Goal: Information Seeking & Learning: Learn about a topic

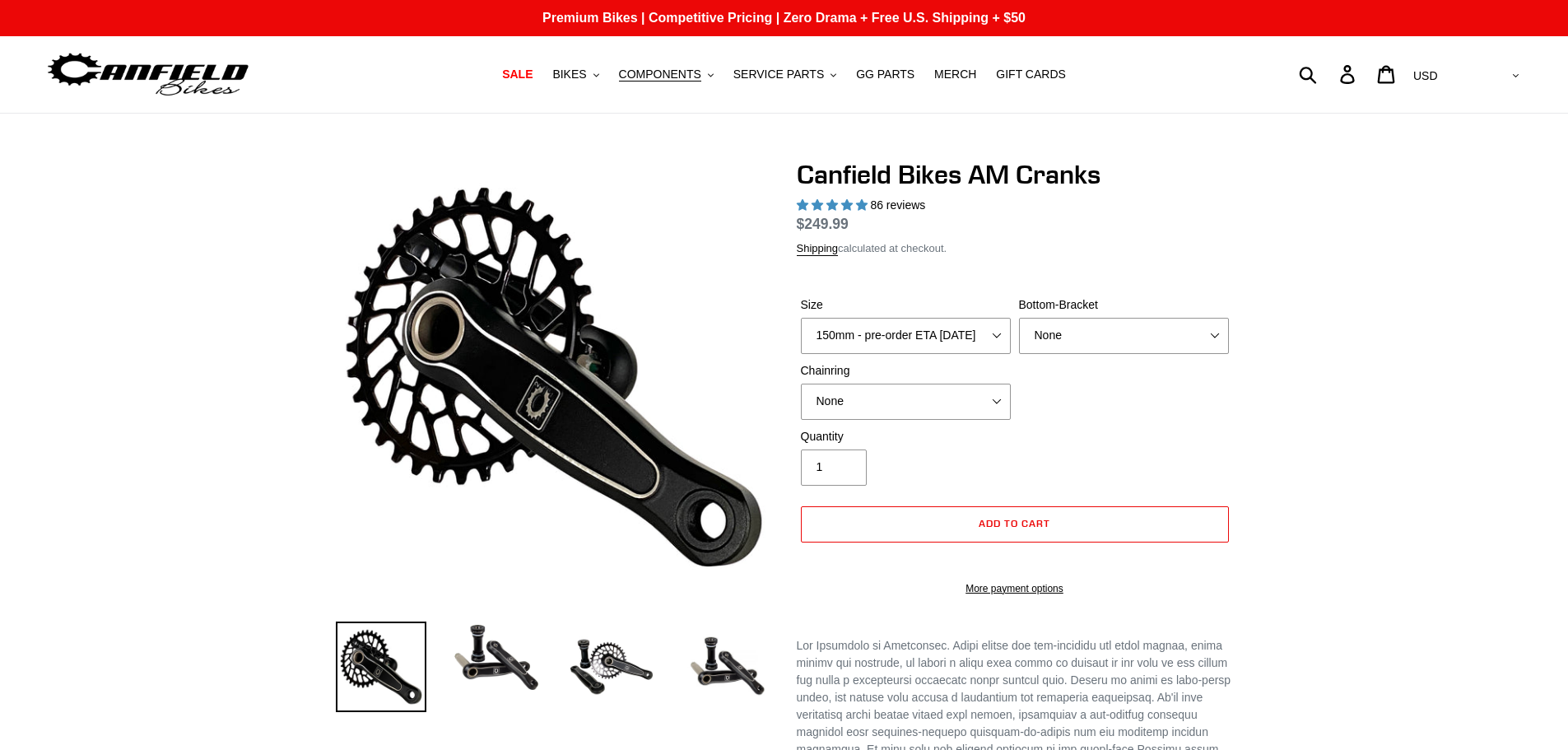
select select "highest-rating"
click at [679, 73] on span "COMPONENTS" at bounding box center [660, 75] width 83 height 14
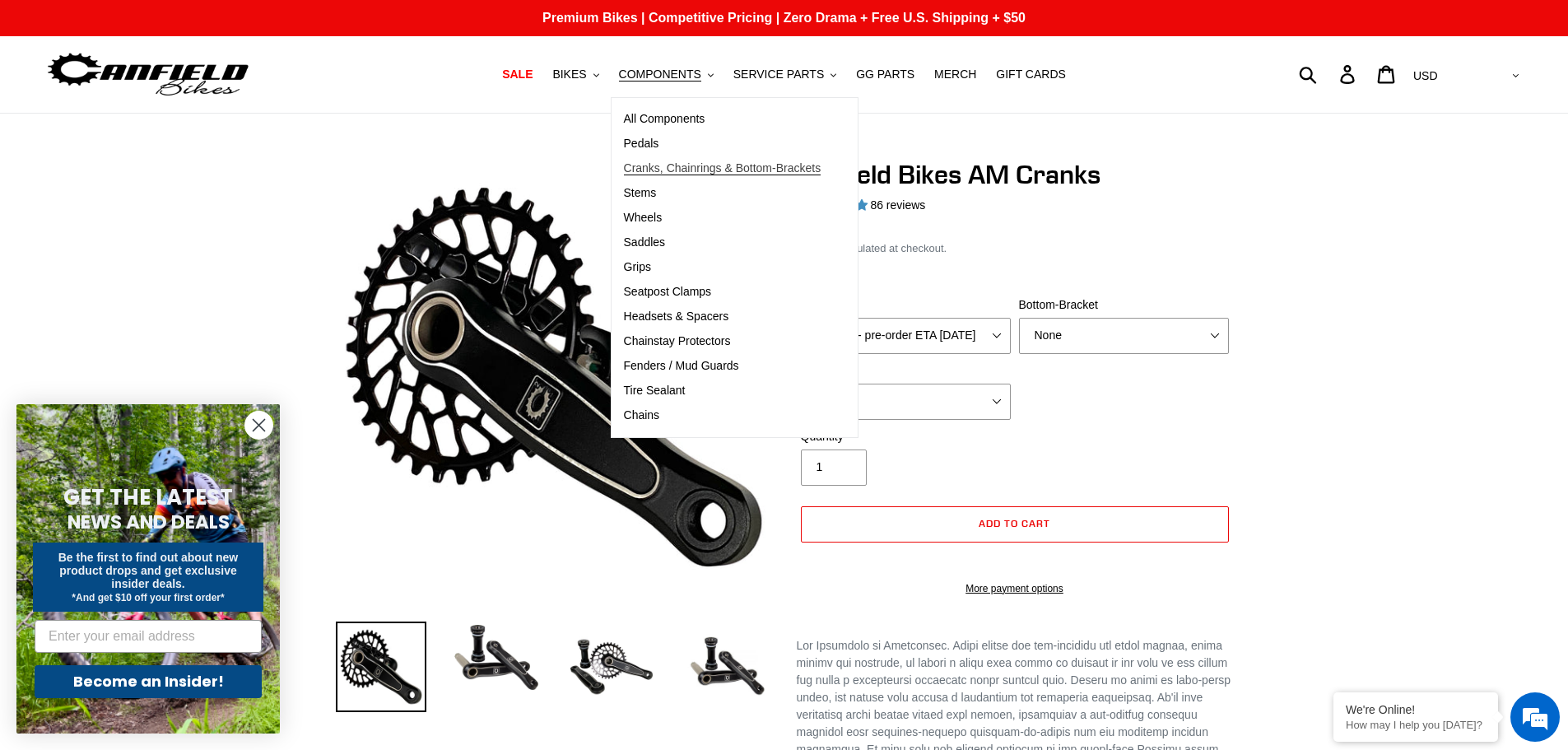
click at [672, 173] on span "Cranks, Chainrings & Bottom-Brackets" at bounding box center [722, 168] width 198 height 14
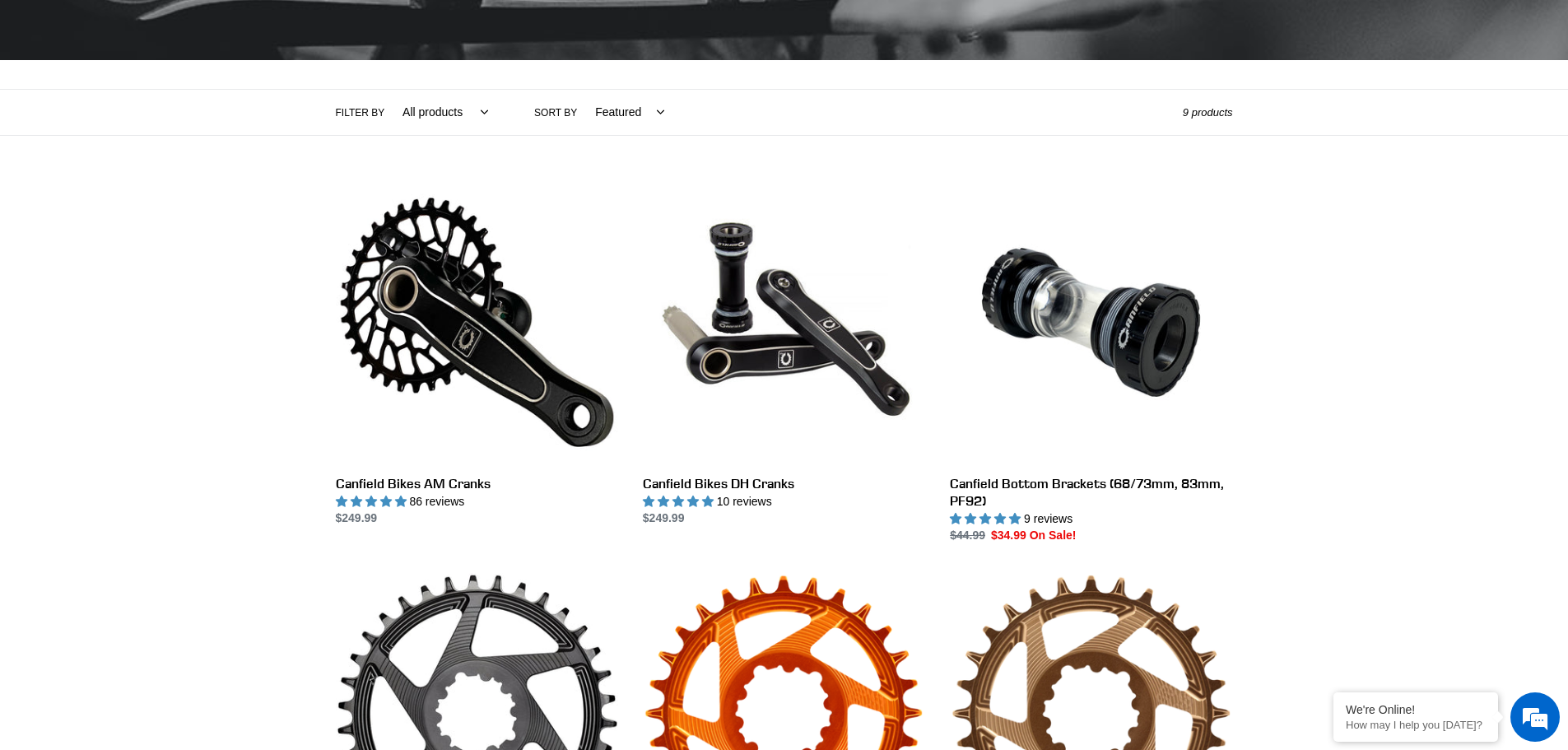
scroll to position [330, 0]
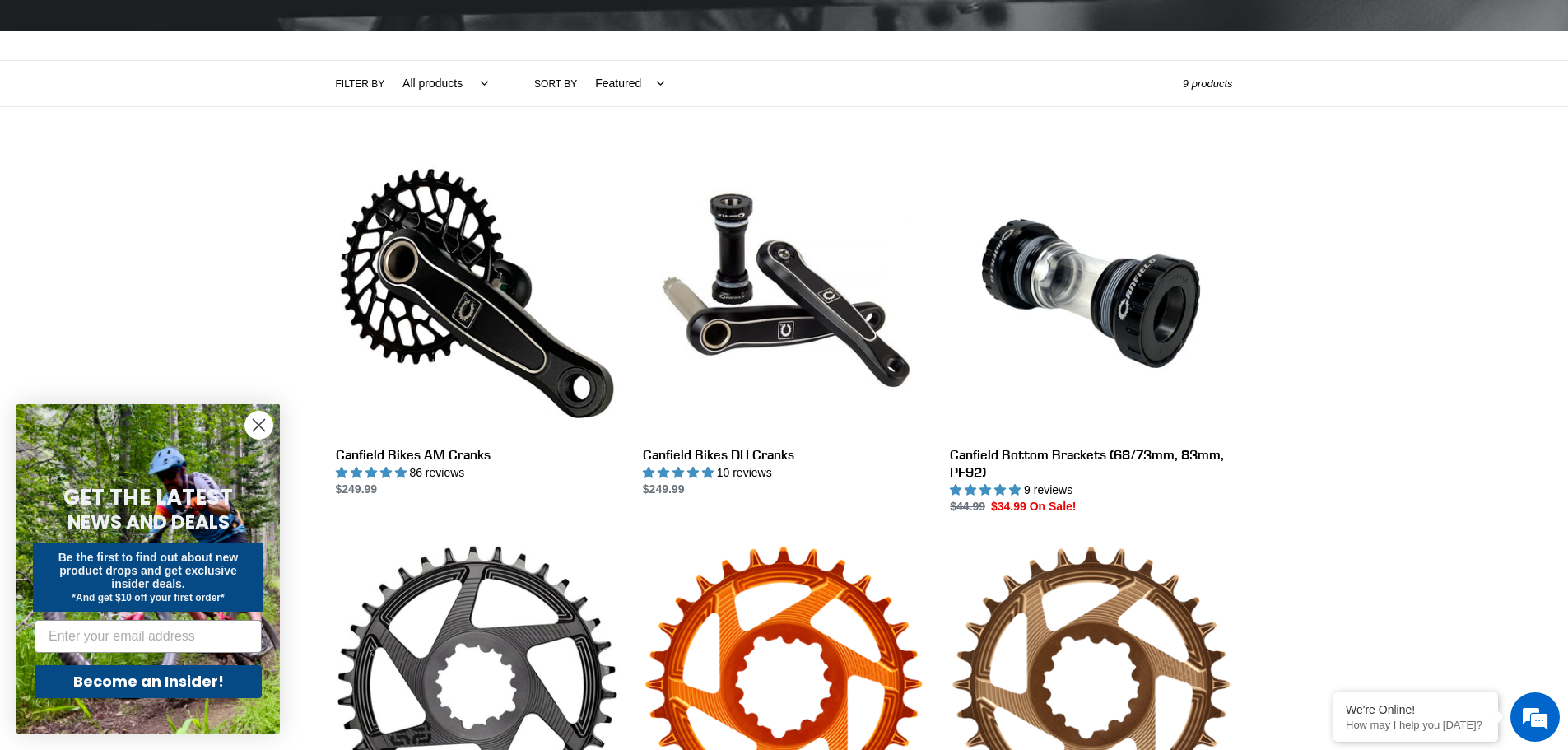
click at [254, 428] on circle "Close dialog" at bounding box center [259, 425] width 28 height 28
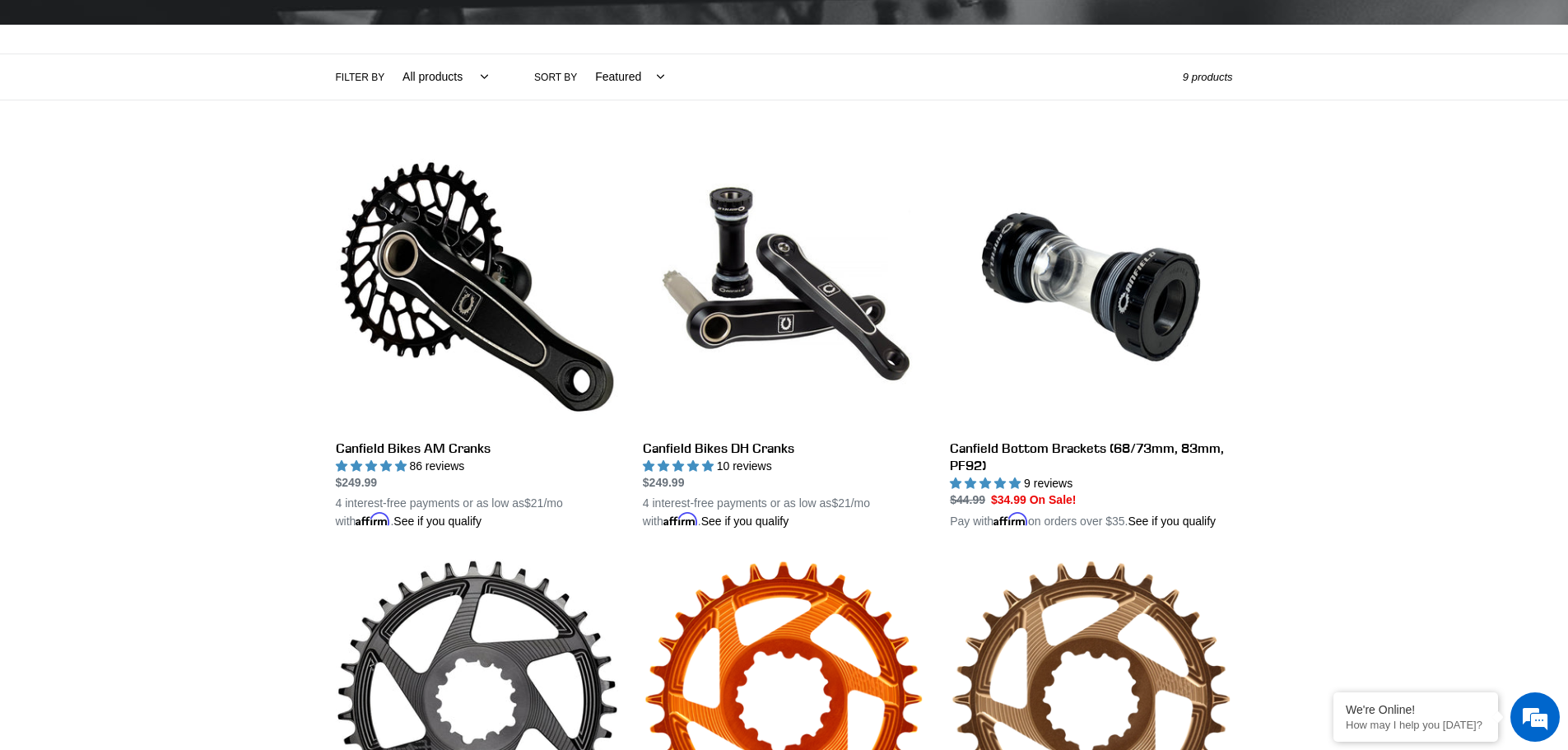
scroll to position [247, 0]
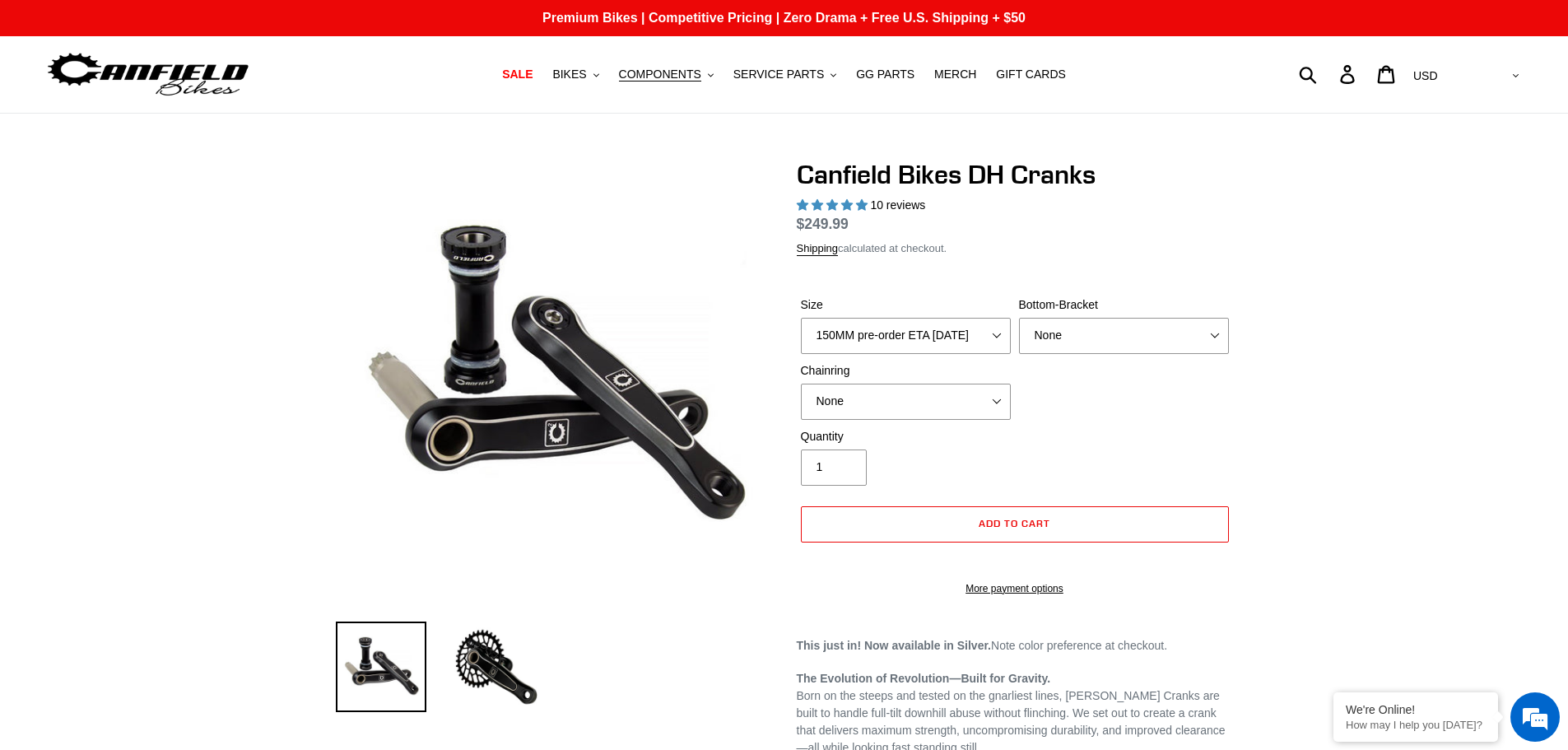
select select "highest-rating"
click at [991, 354] on select "150MM pre-order ETA [DATE] 155MM pre-order ETA [DATE] 160MM 165MM" at bounding box center [905, 336] width 210 height 36
select select "160MM"
click at [801, 337] on select "150MM pre-order ETA 9/30/25 155MM pre-order ETA 9/30/25 160MM 165MM" at bounding box center [905, 336] width 210 height 36
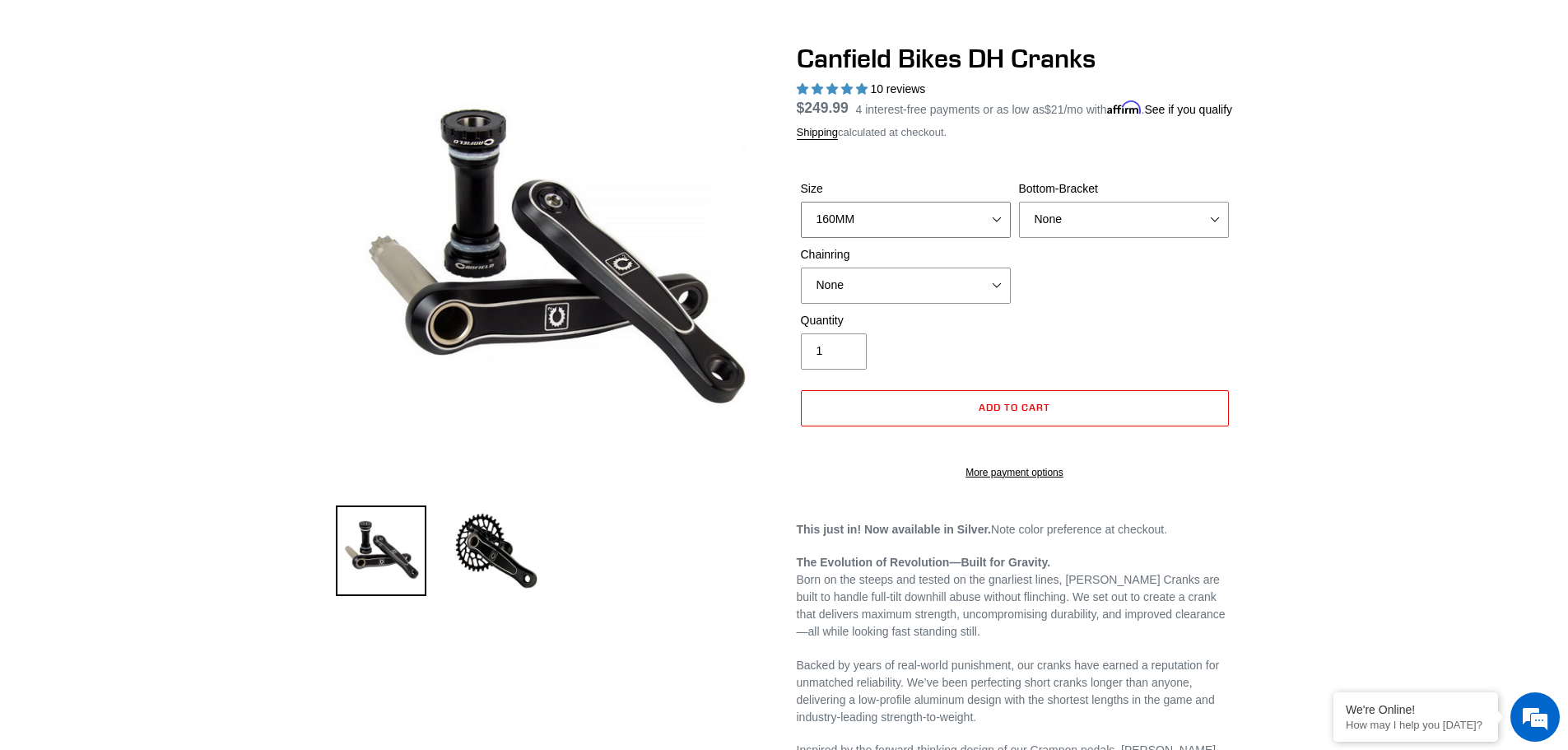
scroll to position [83, 0]
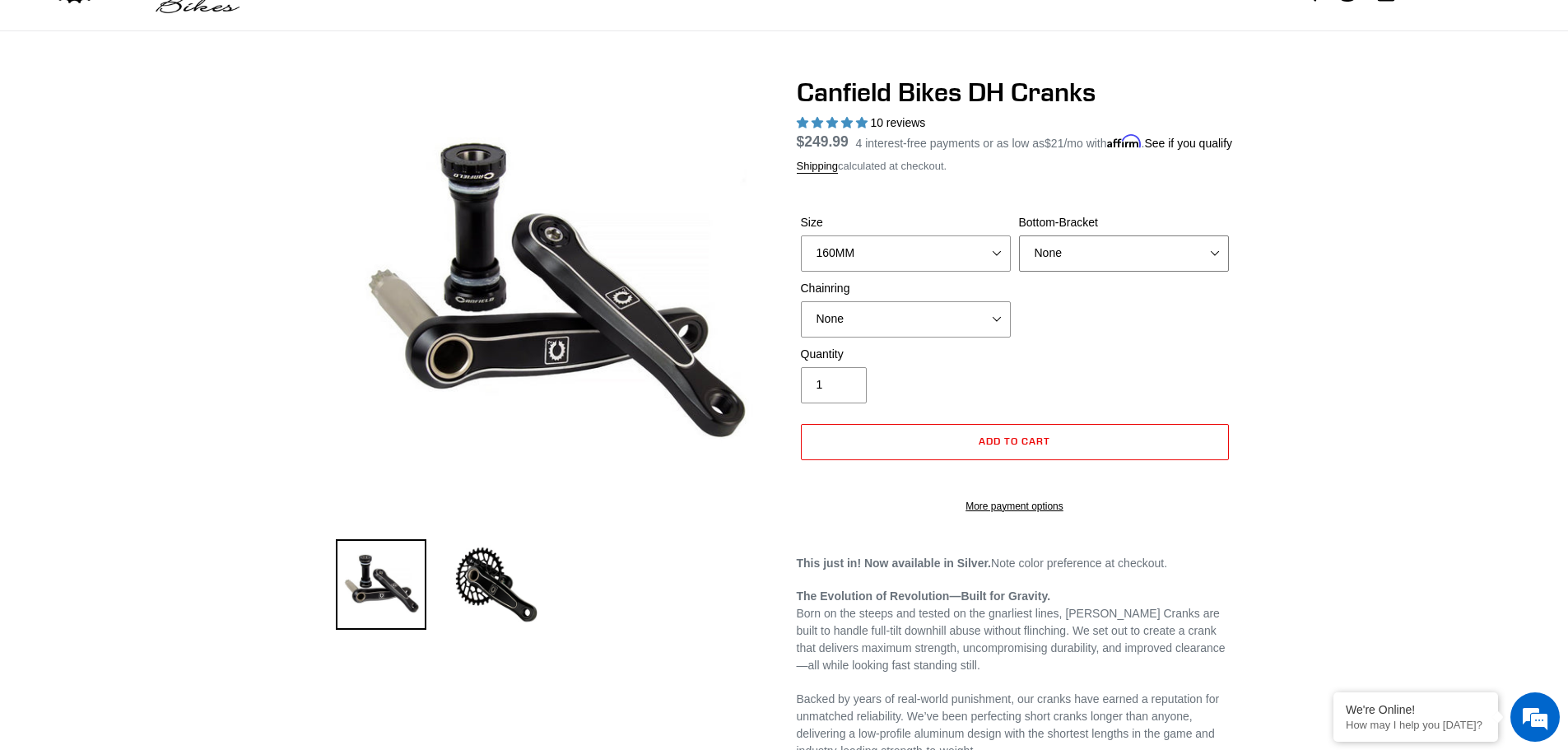
click at [1124, 270] on select "None BSA Threaded 83mm" at bounding box center [1123, 253] width 210 height 36
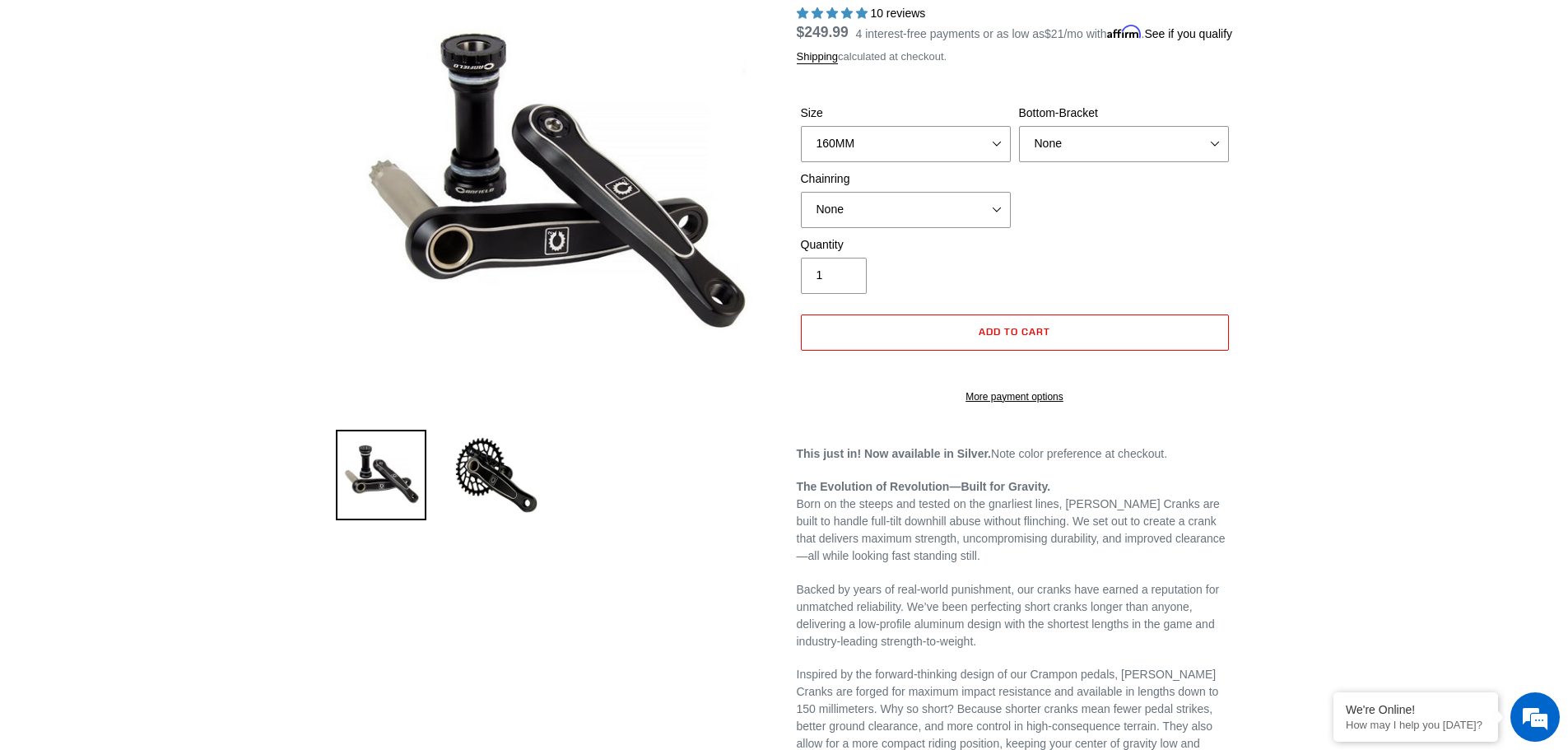
scroll to position [494, 0]
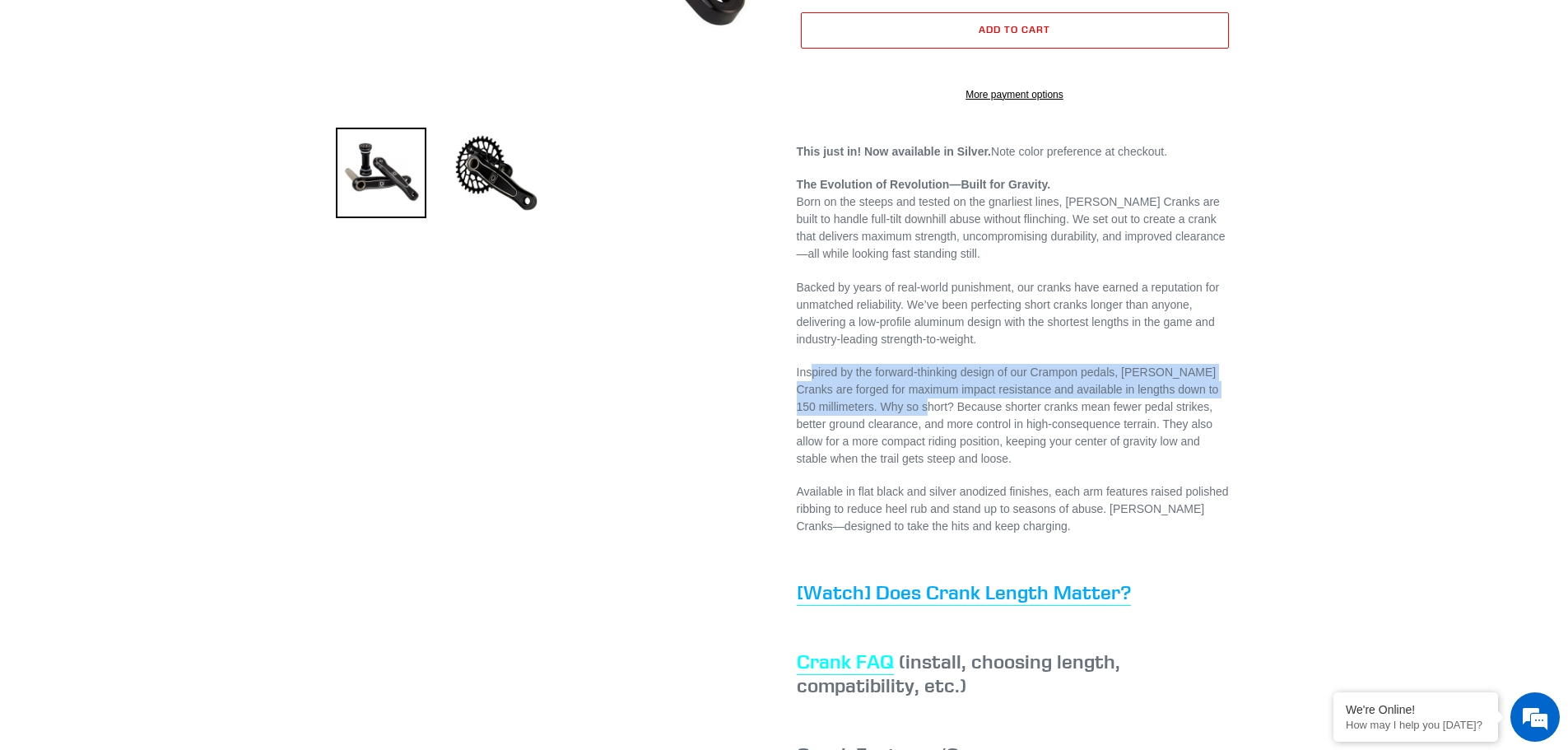
drag, startPoint x: 813, startPoint y: 412, endPoint x: 914, endPoint y: 441, distance: 105.1
click at [914, 441] on p "Inspired by the forward-thinking design of our Crampon pedals, Canfield DH Cran…" at bounding box center [1014, 415] width 436 height 103
drag, startPoint x: 809, startPoint y: 409, endPoint x: 863, endPoint y: 433, distance: 59.1
click at [863, 433] on p "Inspired by the forward-thinking design of our Crampon pedals, Canfield DH Cran…" at bounding box center [1014, 415] width 436 height 103
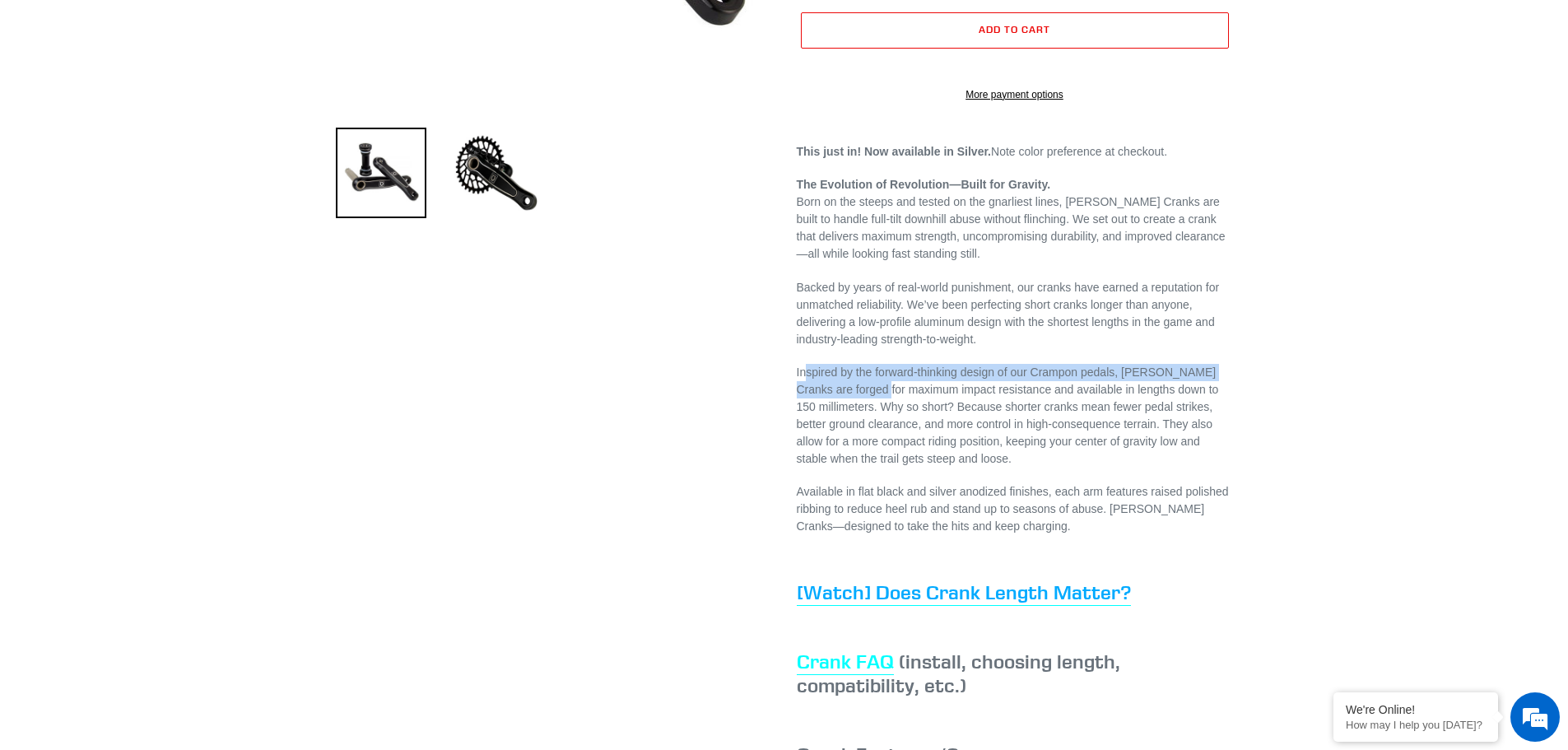
click at [863, 433] on p "Inspired by the forward-thinking design of our Crampon pedals, Canfield DH Cran…" at bounding box center [1014, 415] width 436 height 103
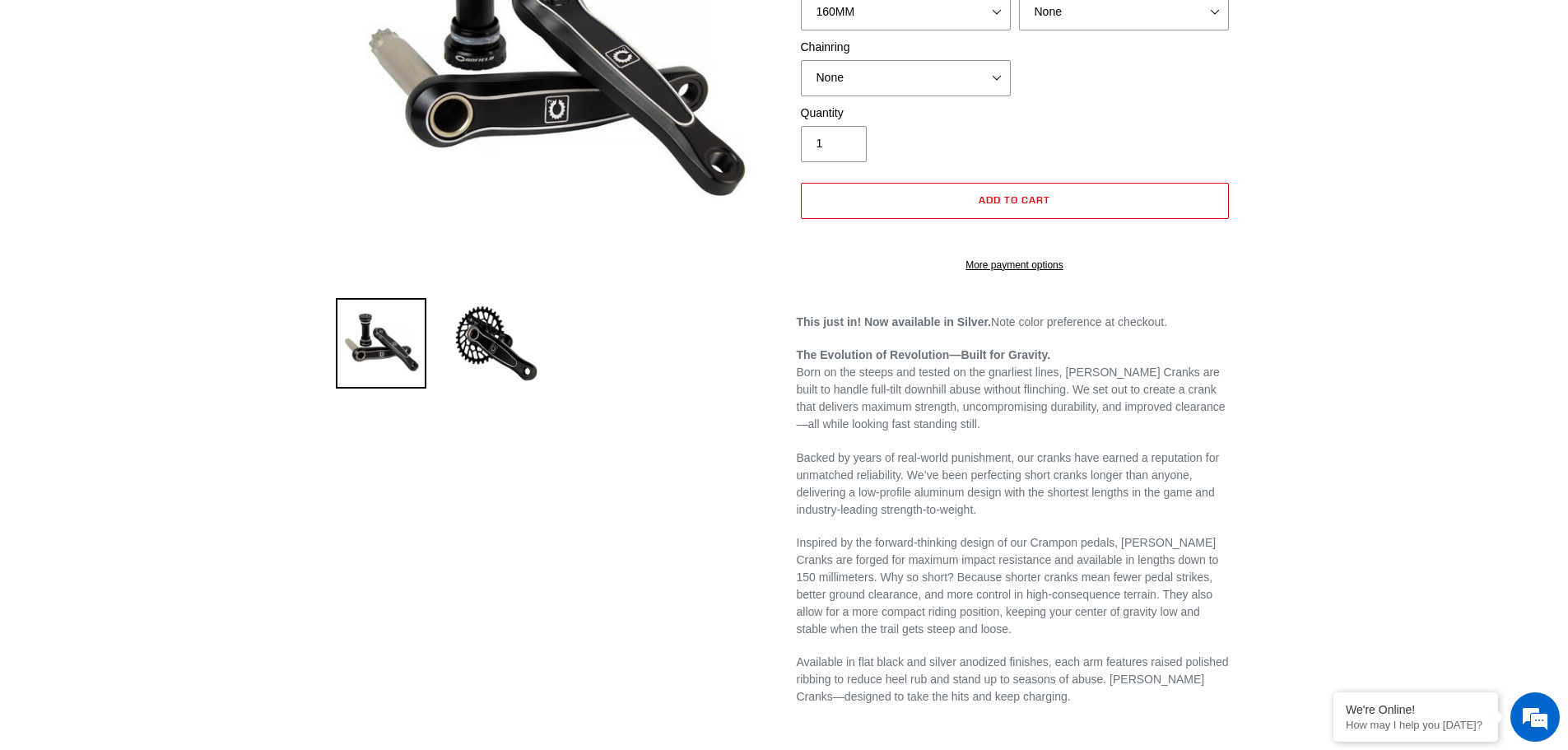
scroll to position [0, 0]
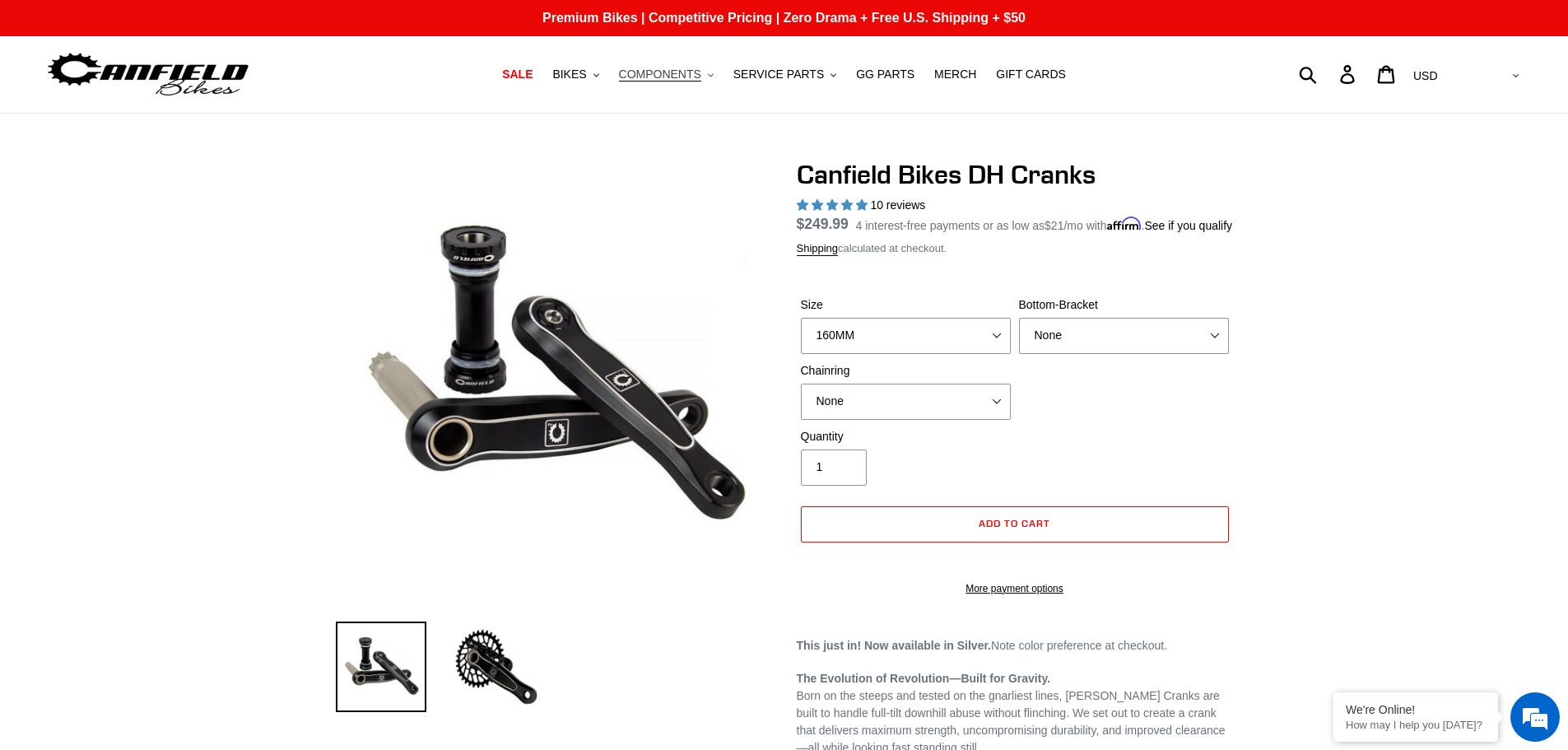
click at [673, 73] on span "COMPONENTS" at bounding box center [660, 75] width 83 height 14
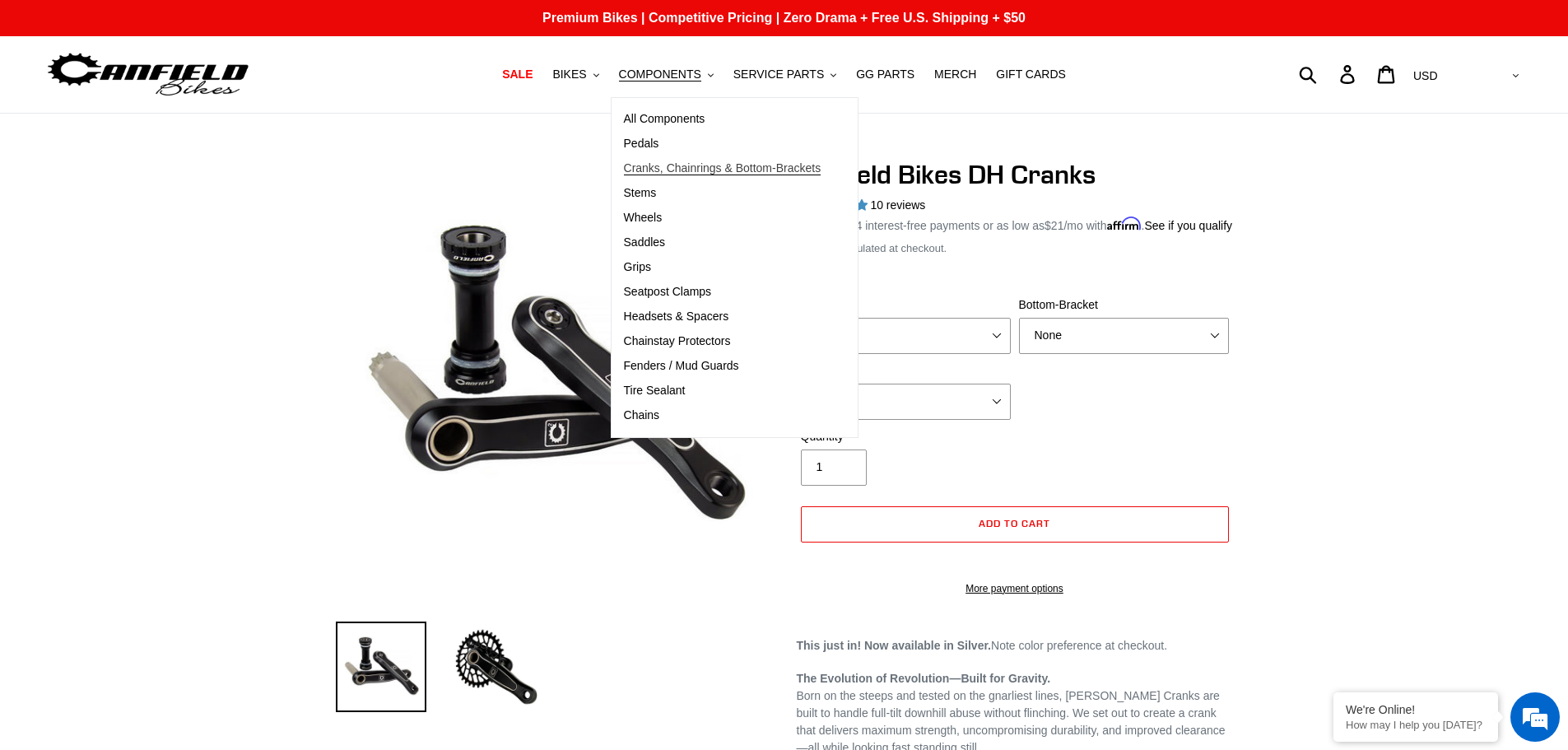
click at [708, 169] on span "Cranks, Chainrings & Bottom-Brackets" at bounding box center [722, 168] width 198 height 14
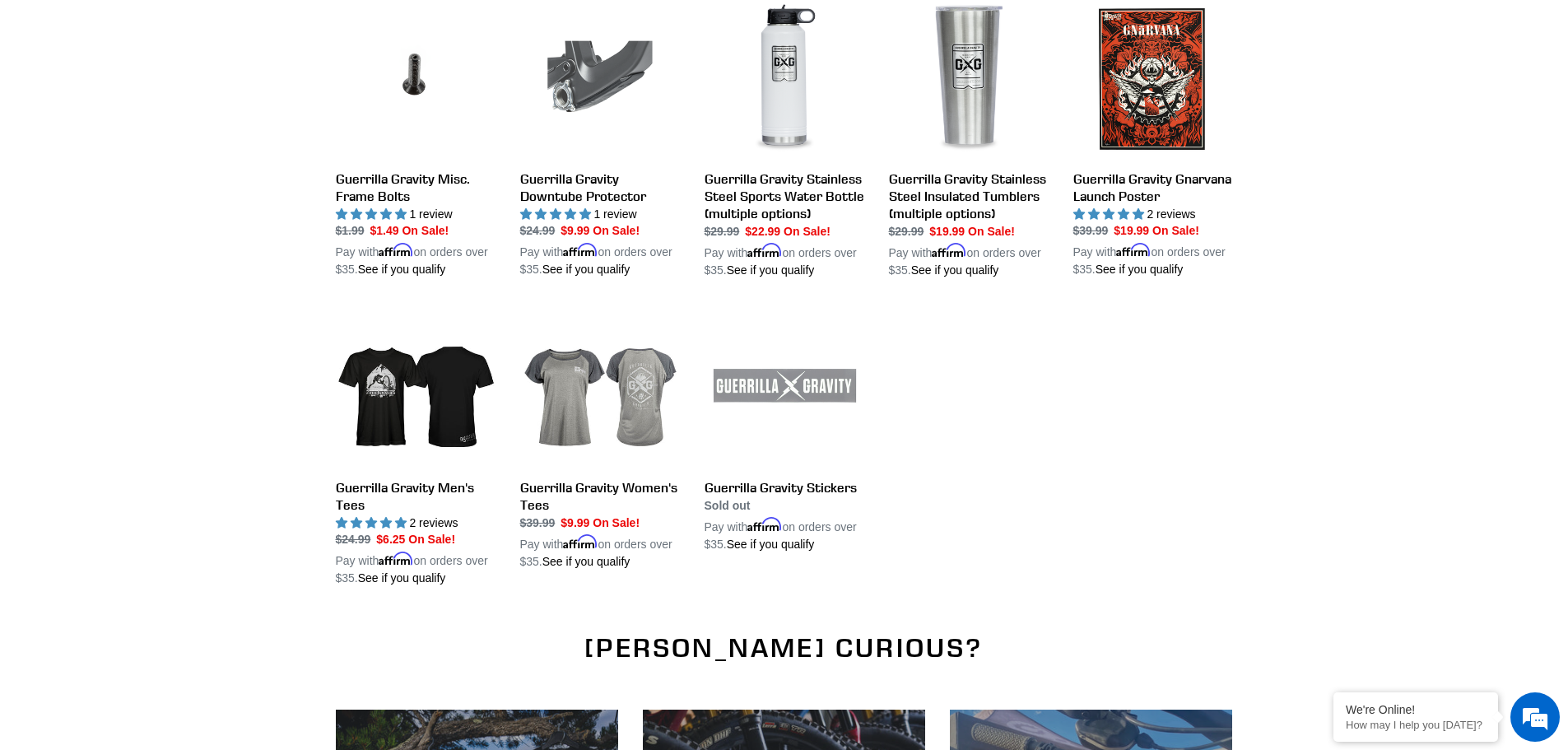
scroll to position [1482, 0]
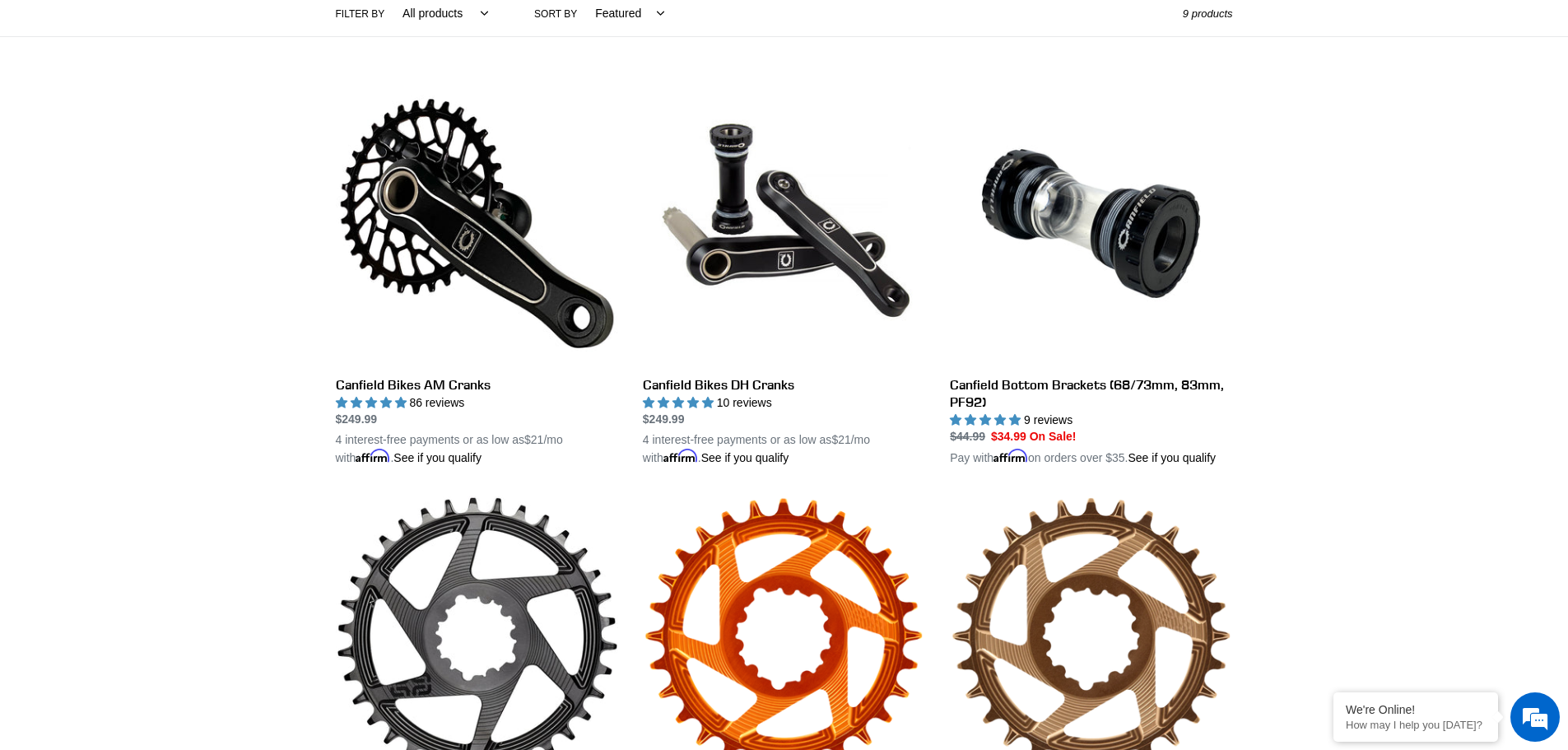
scroll to position [411, 0]
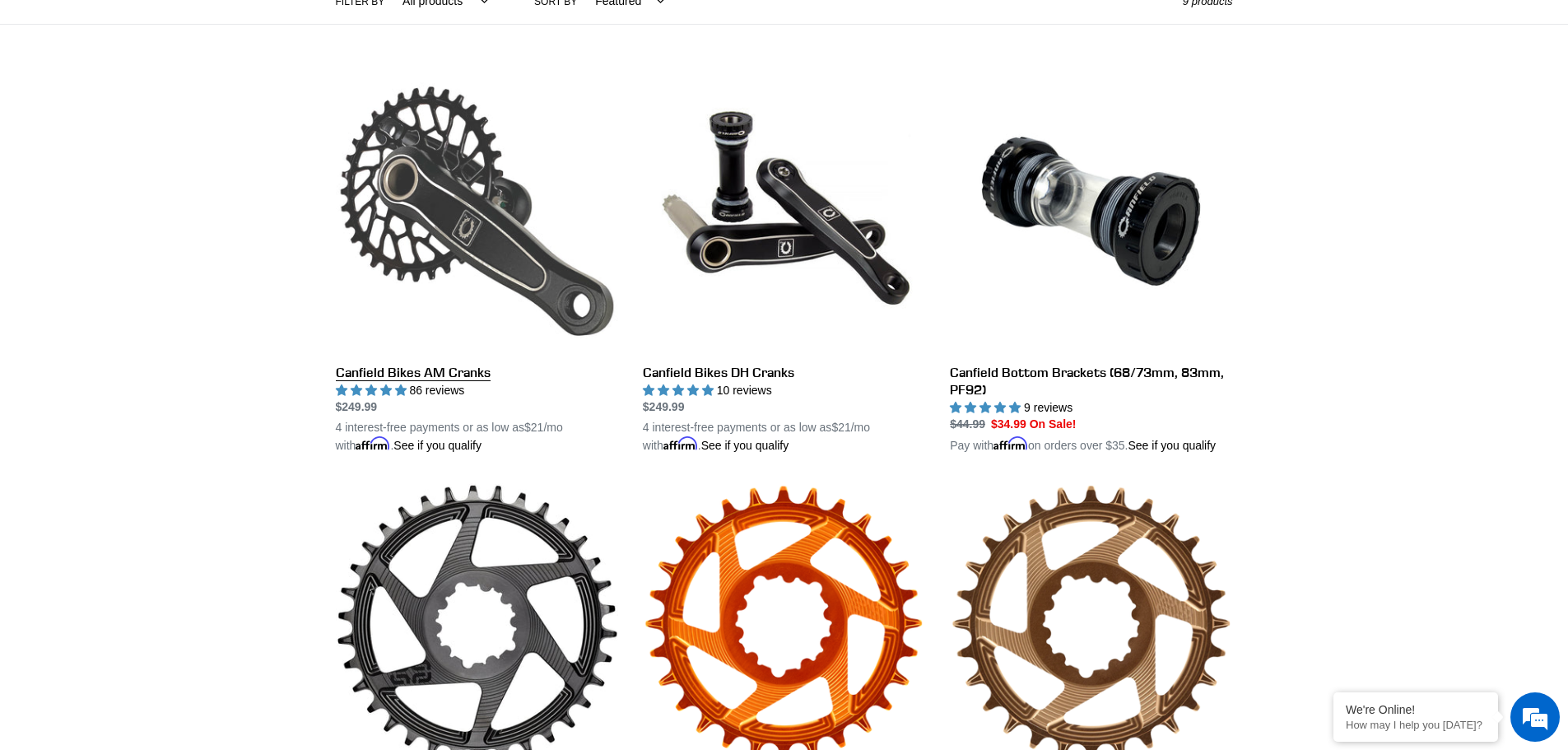
click at [387, 373] on link "Canfield Bikes AM Cranks" at bounding box center [476, 263] width 282 height 386
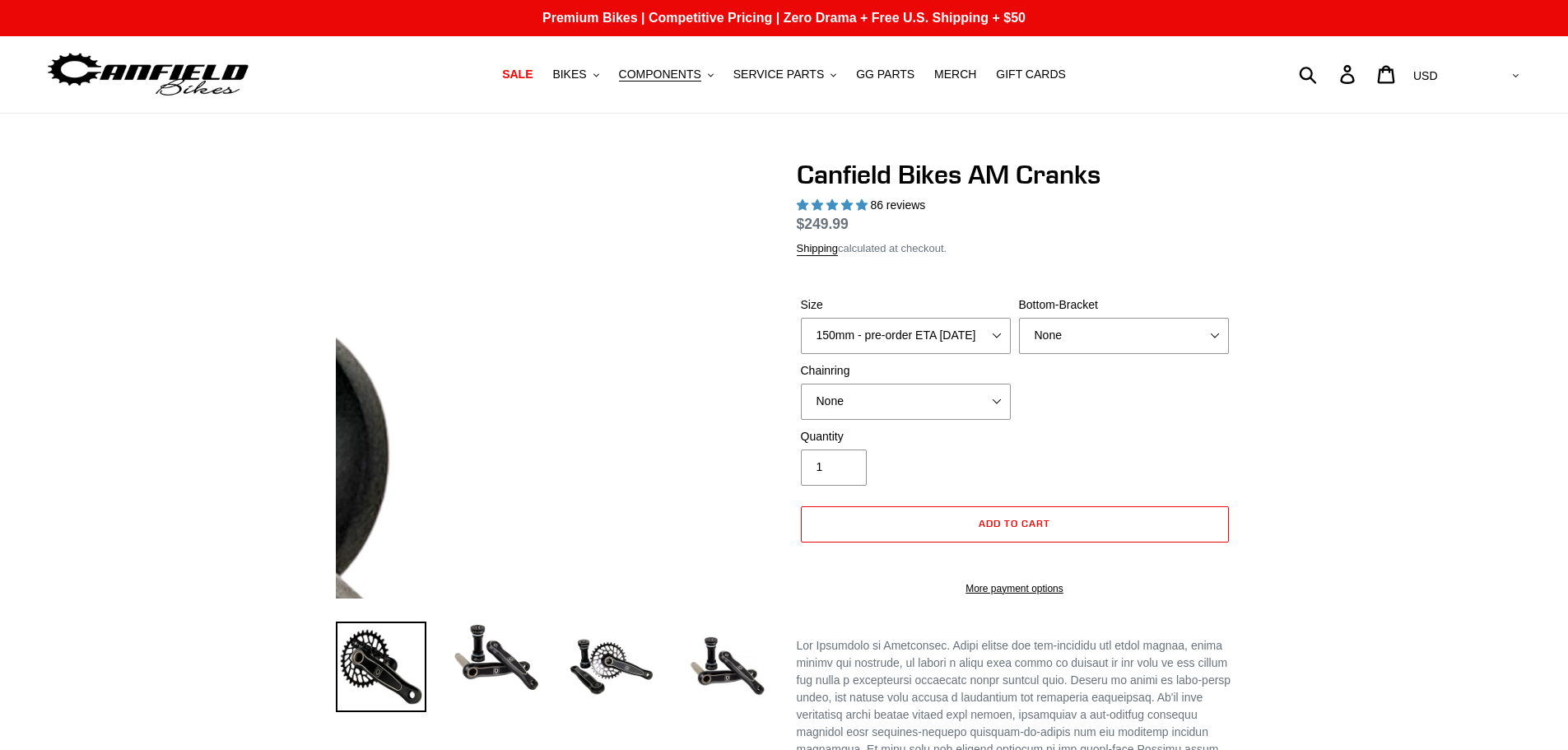
select select "highest-rating"
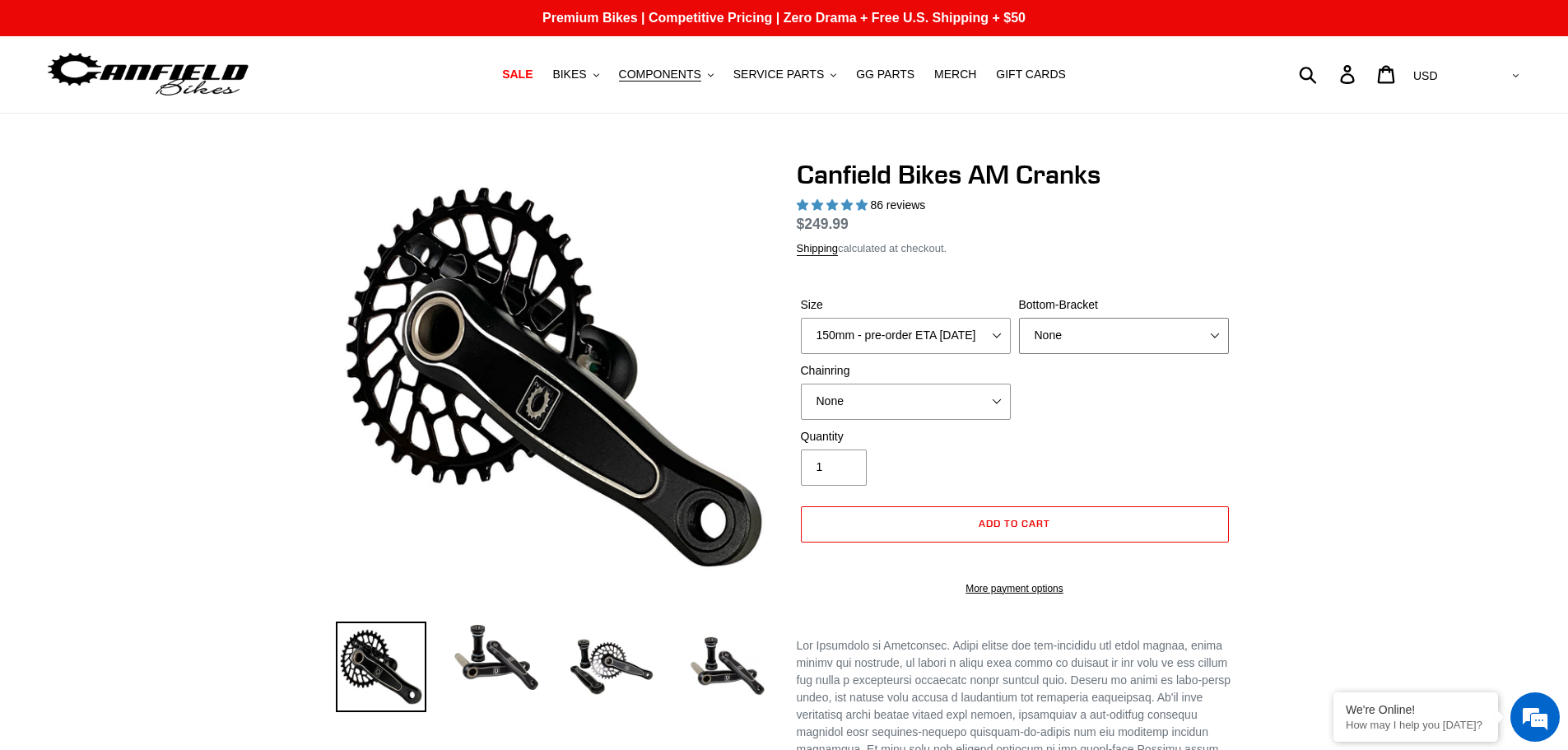
click at [1152, 342] on select "None BSA Threaded 68/73mm Press Fit PF92" at bounding box center [1123, 336] width 210 height 36
select select "highest-rating"
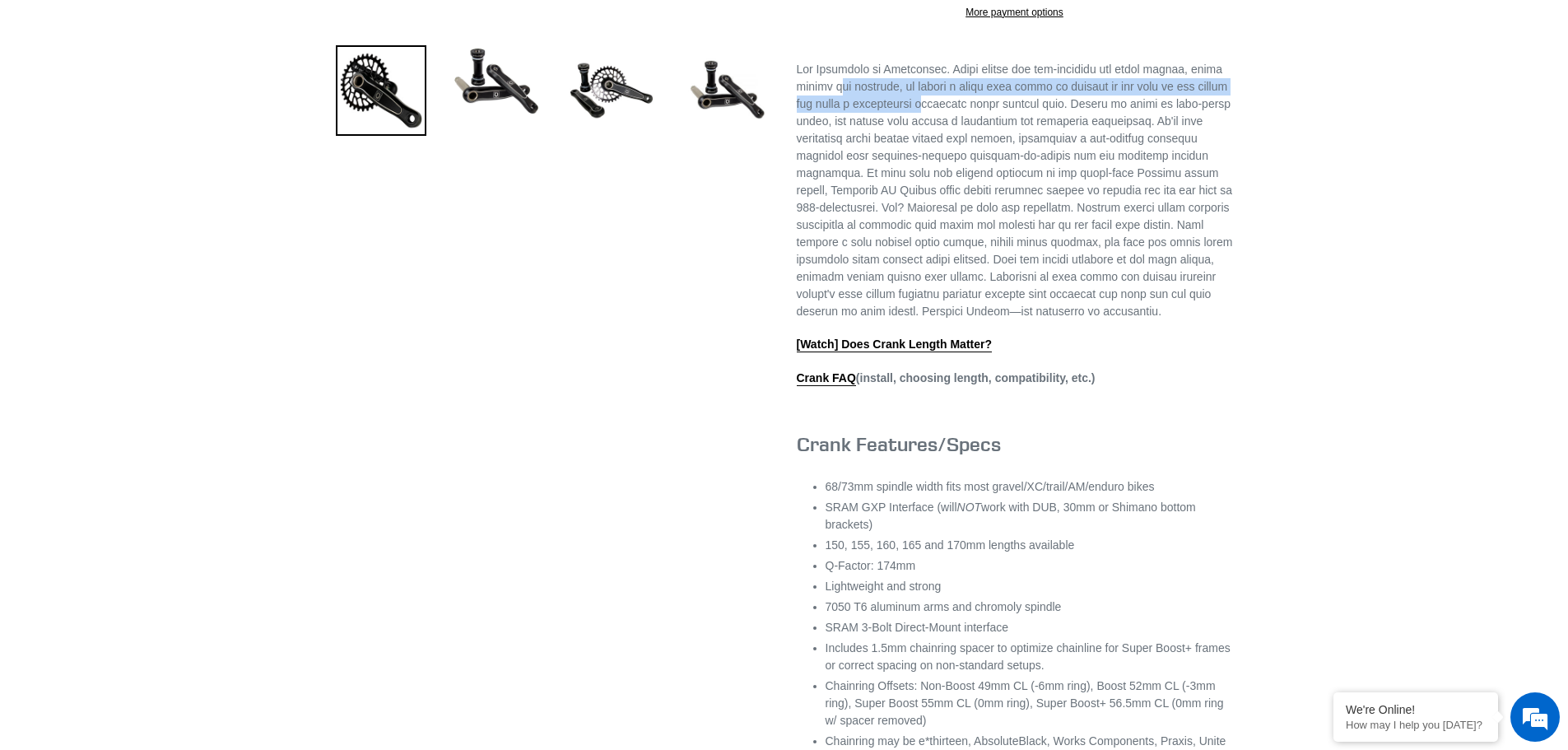
drag, startPoint x: 845, startPoint y: 105, endPoint x: 959, endPoint y: 124, distance: 115.6
click at [959, 124] on p at bounding box center [1014, 191] width 436 height 260
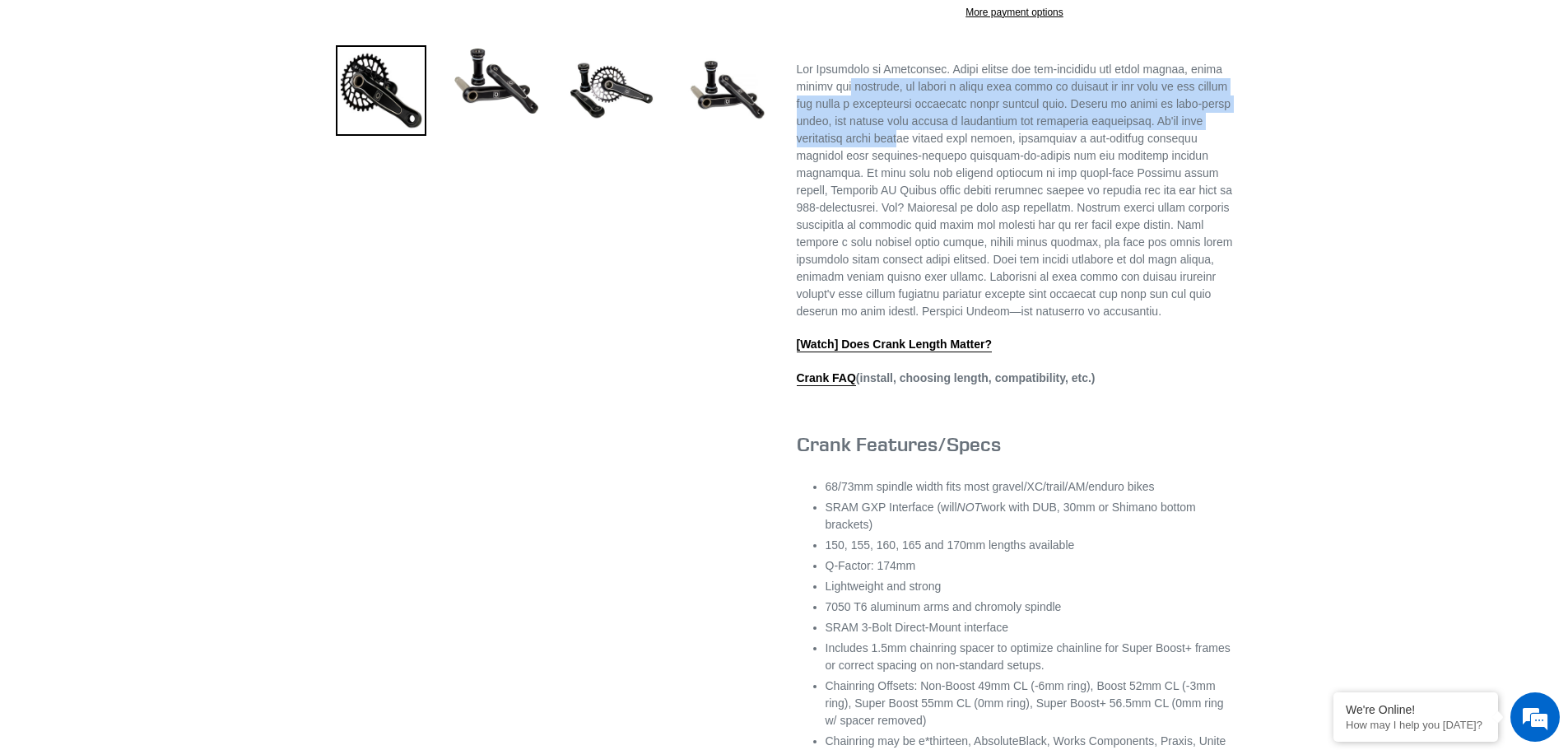
drag, startPoint x: 854, startPoint y: 133, endPoint x: 929, endPoint y: 175, distance: 86.0
click at [929, 175] on p at bounding box center [1014, 191] width 436 height 260
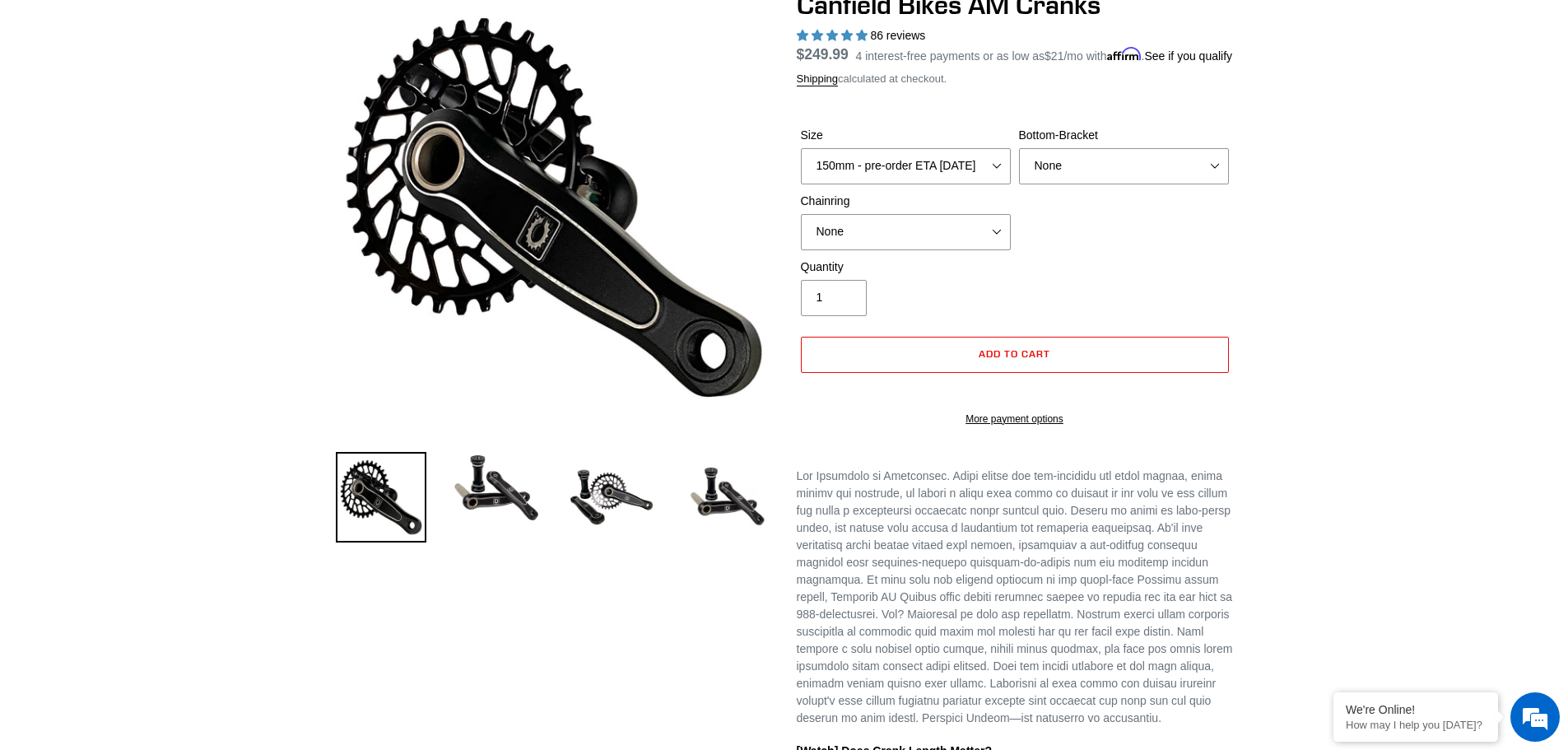
scroll to position [164, 0]
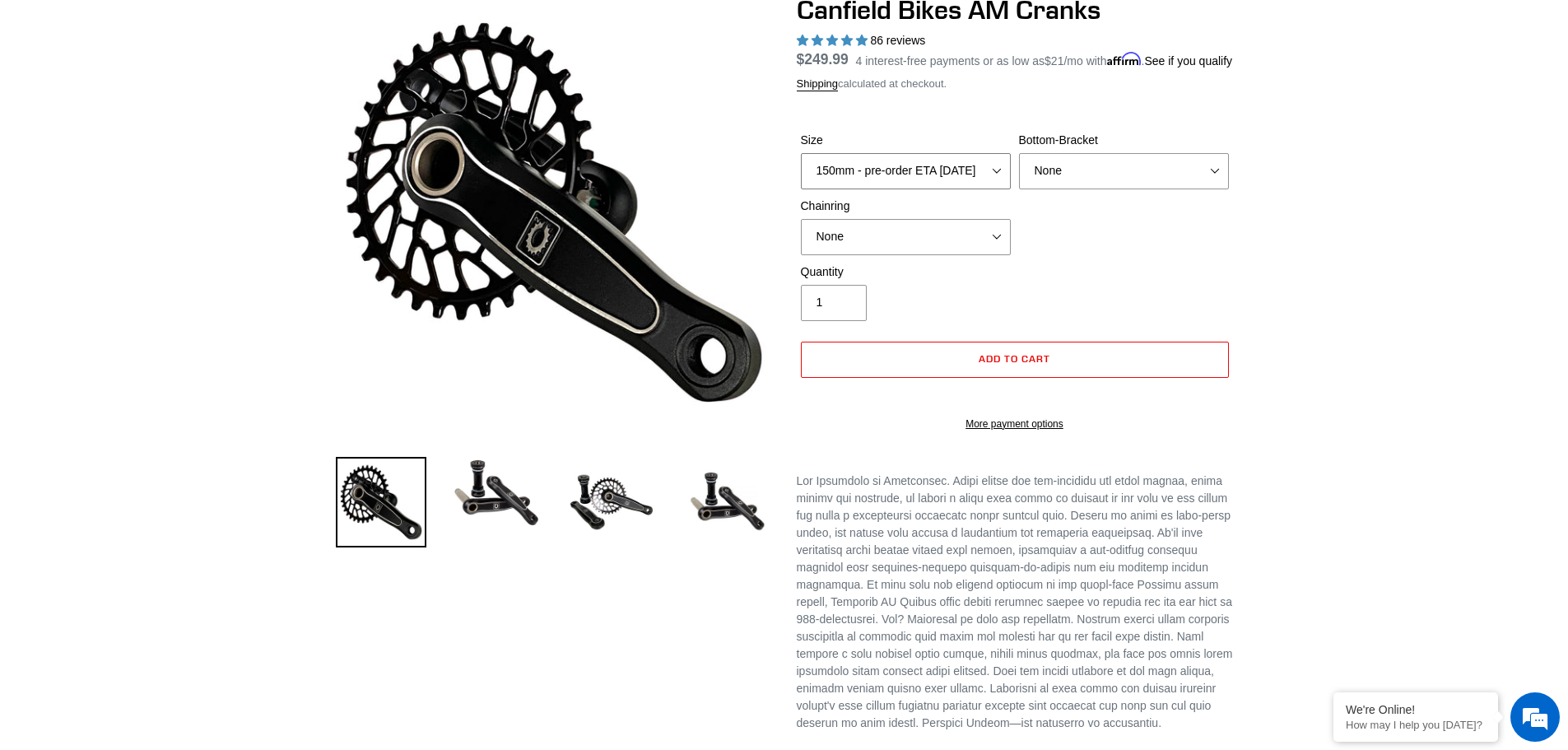
click at [993, 189] on select "150mm - pre-order ETA [DATE] 155mm - pre-order ETA [DATE] 160mm - pre-order ETA…" at bounding box center [905, 171] width 210 height 36
select select "155mm - pre-order ETA [DATE]"
click at [801, 172] on select "150mm - pre-order ETA [DATE] 155mm - pre-order ETA [DATE] 160mm - pre-order ETA…" at bounding box center [905, 171] width 210 height 36
click at [1184, 184] on select "None BSA Threaded 68/73mm Press Fit PF92" at bounding box center [1123, 171] width 210 height 36
click at [1019, 172] on select "None BSA Threaded 68/73mm Press Fit PF92" at bounding box center [1123, 171] width 210 height 36
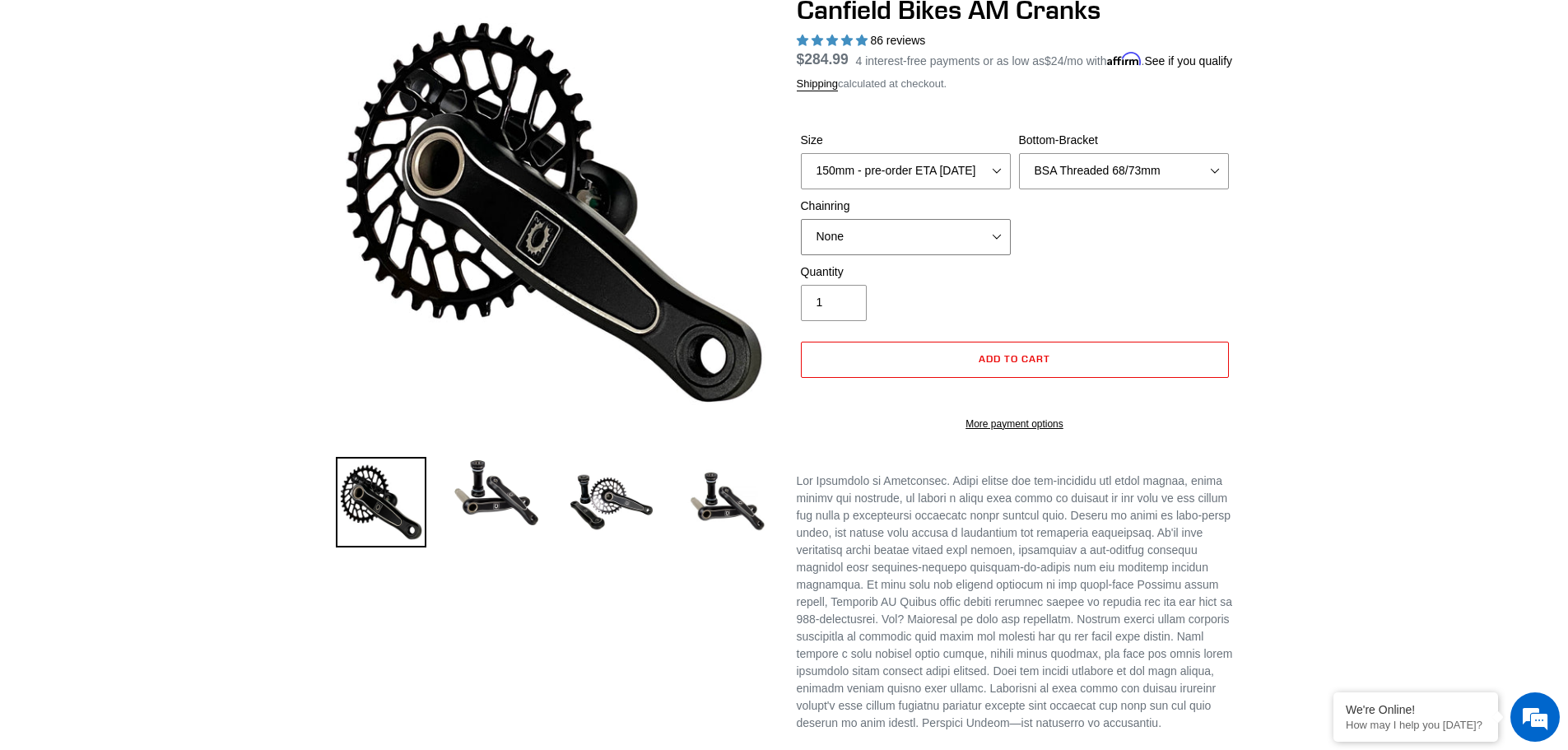
click at [972, 255] on select "None 30t Round (Boost 148) 30t Oval (Boost 148) 32t Round (Boost 148) 32t Oval …" at bounding box center [905, 237] width 210 height 36
click at [1388, 310] on div "Previous slide" at bounding box center [784, 621] width 1568 height 1255
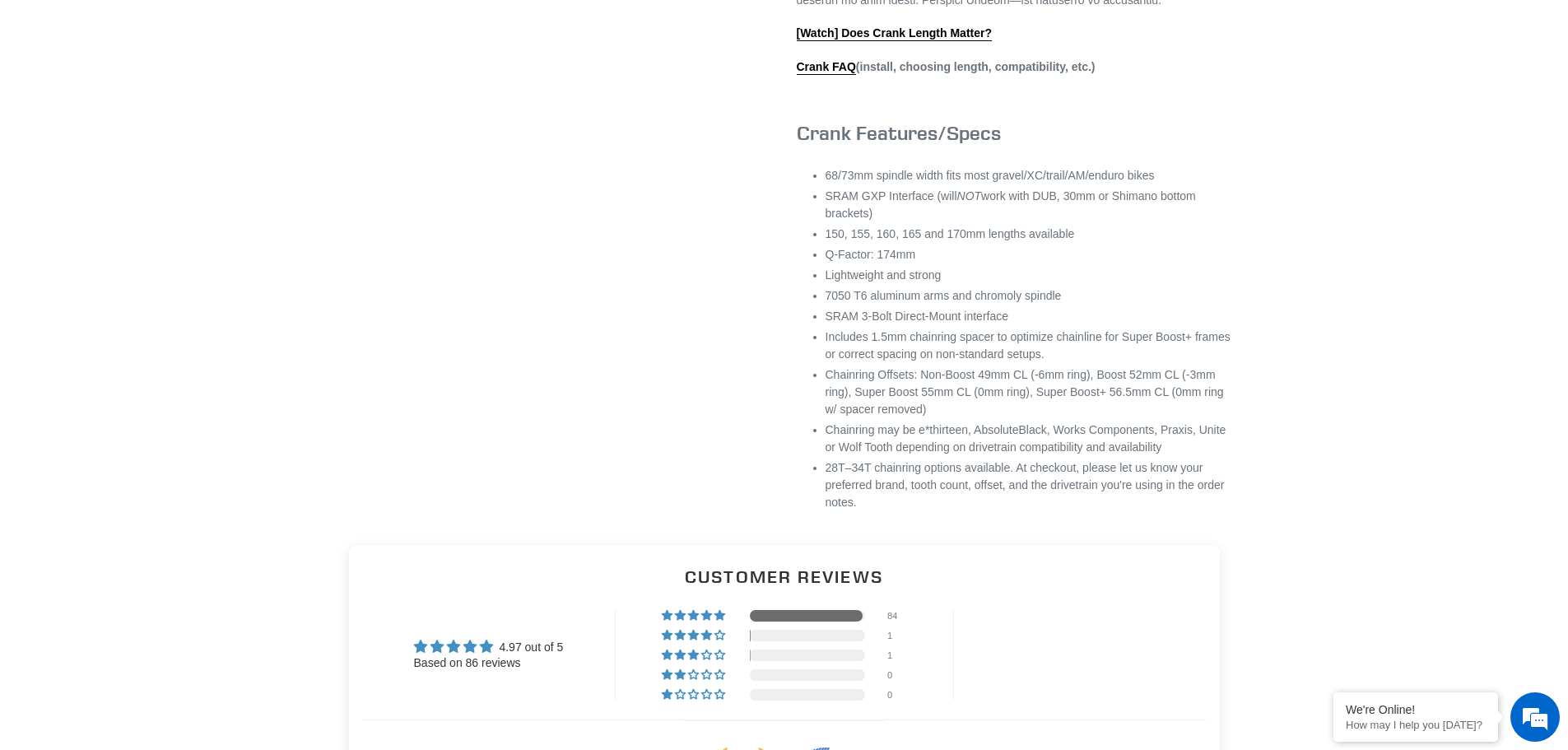
scroll to position [988, 0]
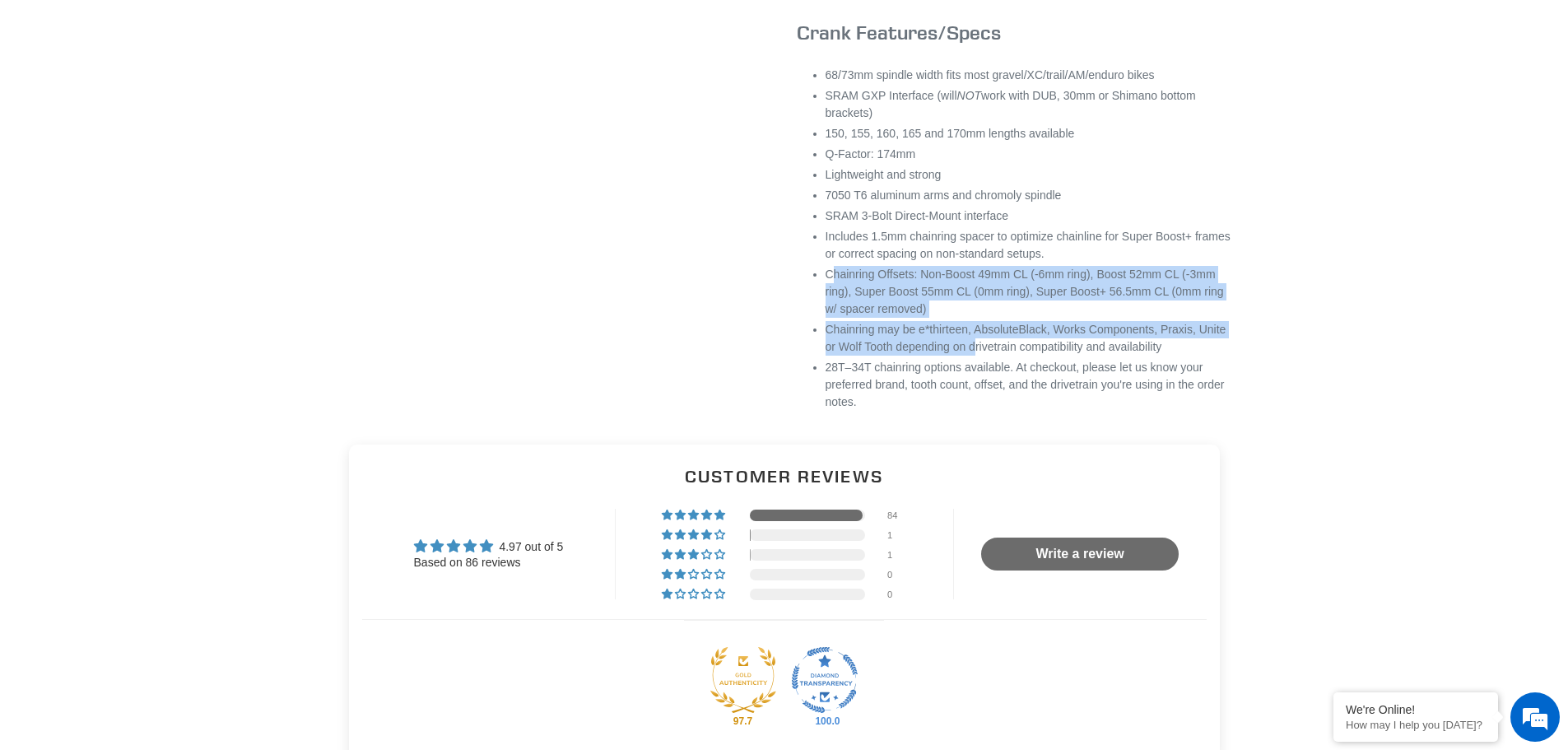
drag, startPoint x: 831, startPoint y: 319, endPoint x: 978, endPoint y: 386, distance: 161.5
click at [978, 386] on ul "68/73mm spindle width fits most gravel/XC/trail/AM/enduro bikes SRAM GXP Interf…" at bounding box center [1029, 239] width 407 height 344
click at [978, 355] on li "Chainring may be e*thirteen, AbsoluteBlack, Works Components, Praxis, Unite or …" at bounding box center [1029, 338] width 407 height 34
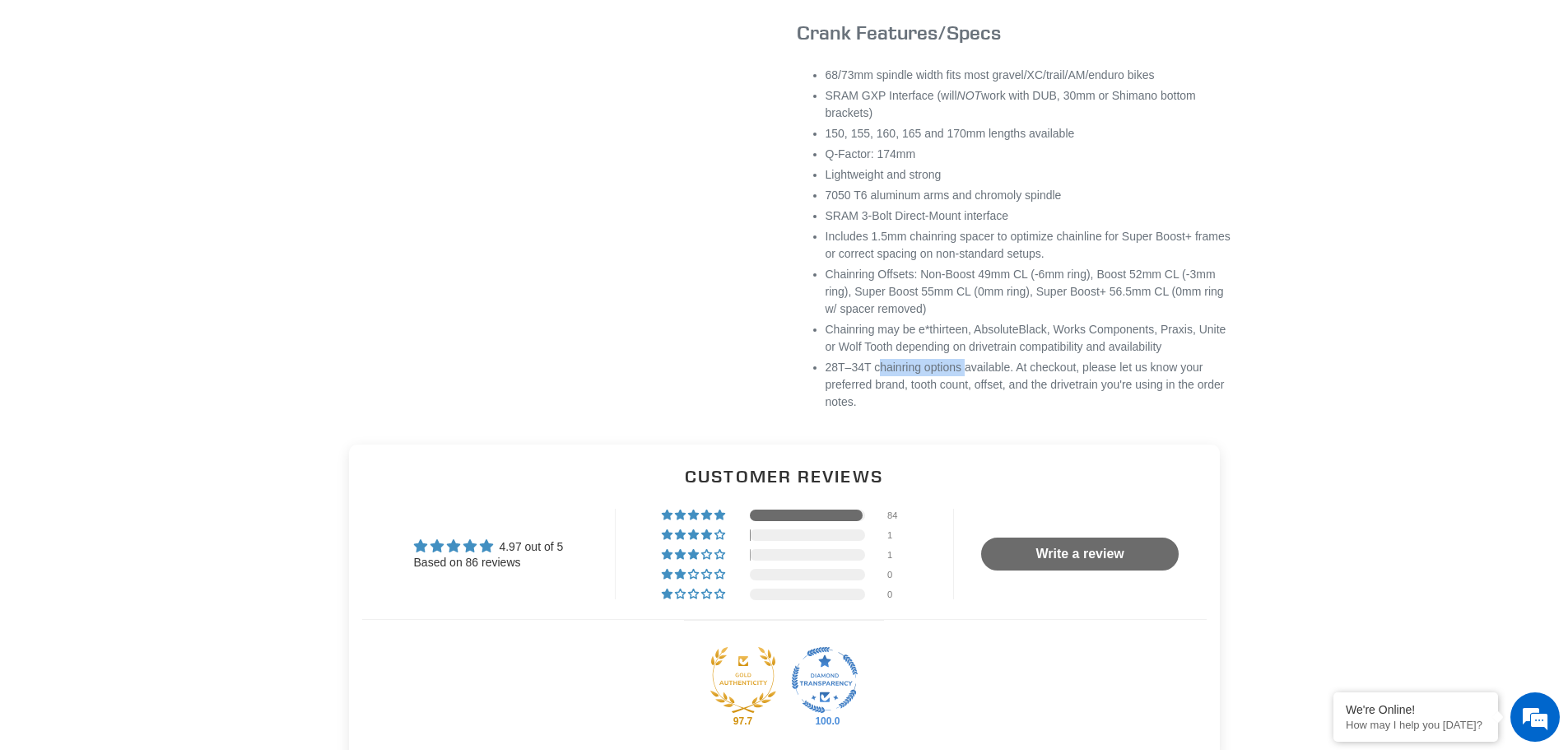
drag, startPoint x: 874, startPoint y: 405, endPoint x: 970, endPoint y: 408, distance: 96.0
click at [968, 408] on li "28T–34T chainring options available. At checkout, please let us know your prefe…" at bounding box center [1029, 385] width 407 height 52
click at [970, 408] on li "28T–34T chainring options available. At checkout, please let us know your prefe…" at bounding box center [1029, 385] width 407 height 52
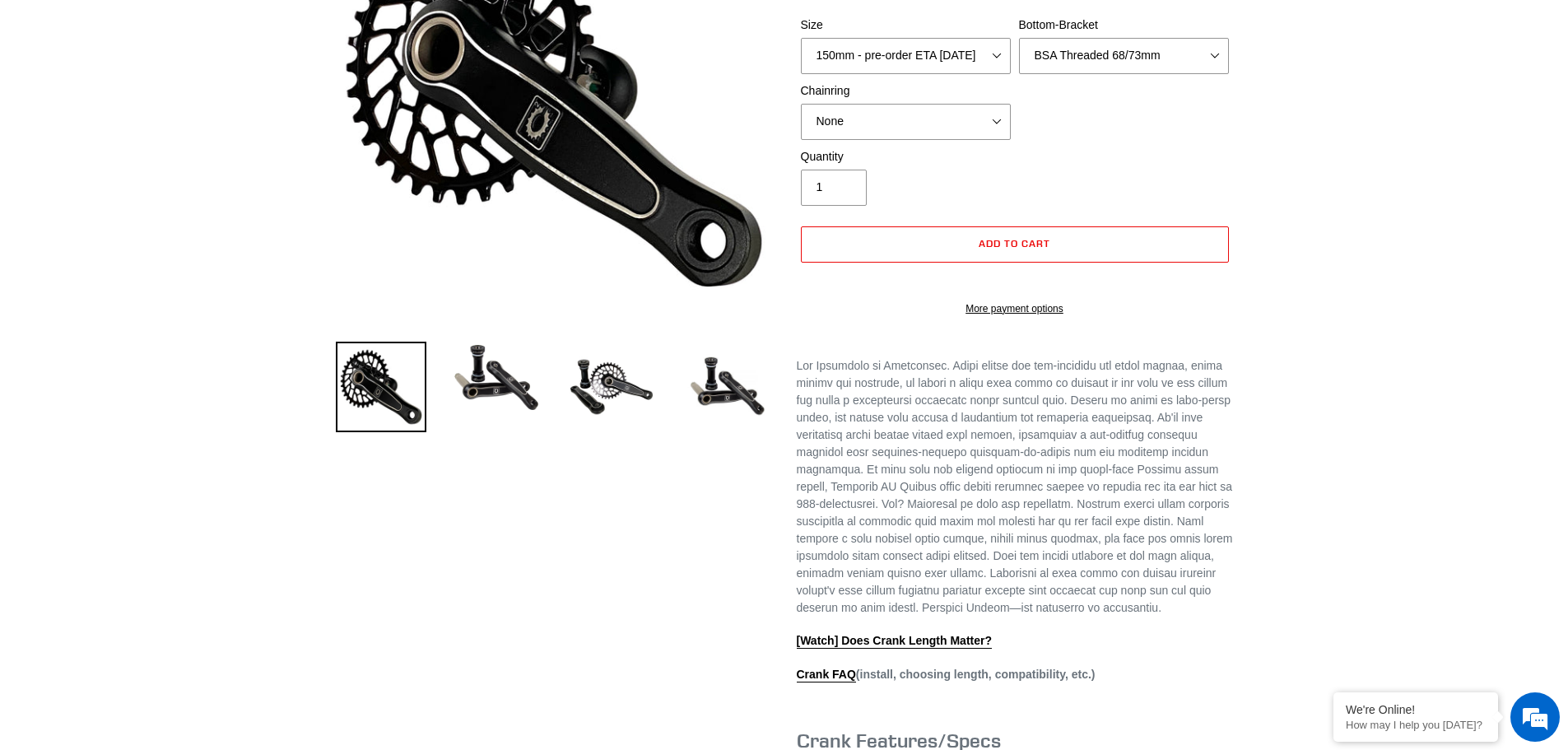
scroll to position [247, 0]
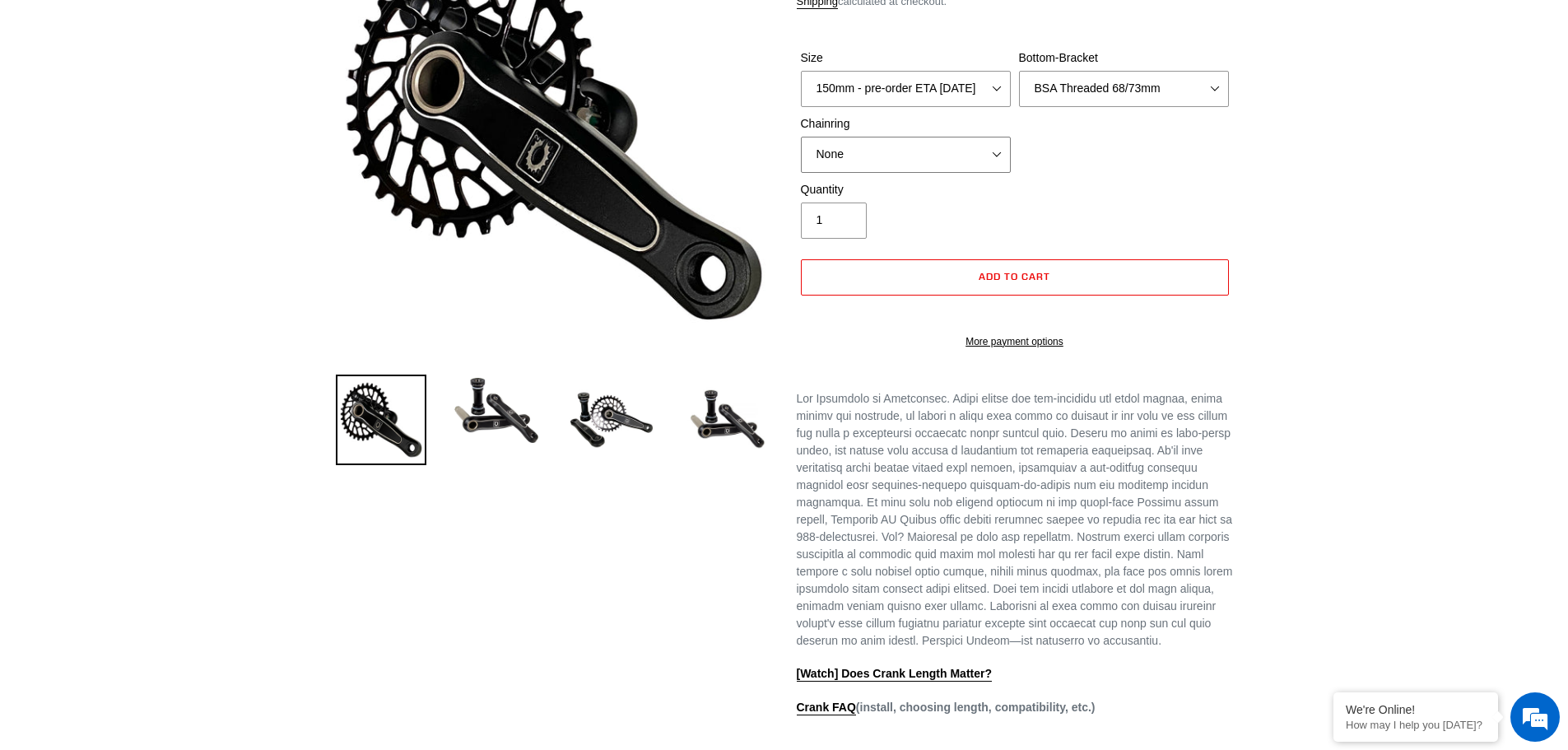
click at [935, 173] on select "None 30t Round (Boost 148) 30t Oval (Boost 148) 32t Round (Boost 148) 32t Oval …" at bounding box center [905, 155] width 210 height 36
click at [1271, 229] on div "Previous slide" at bounding box center [784, 538] width 988 height 1255
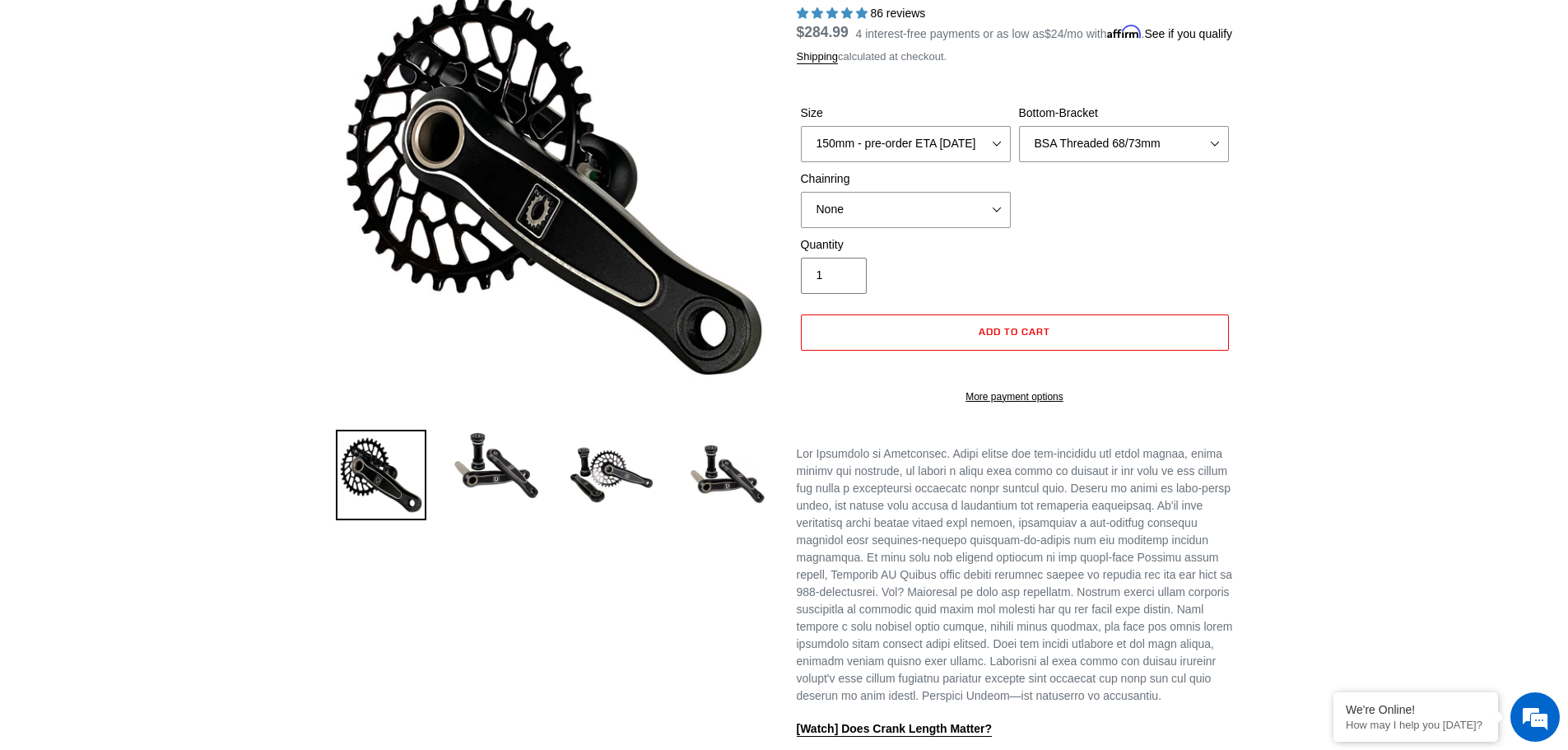
scroll to position [164, 0]
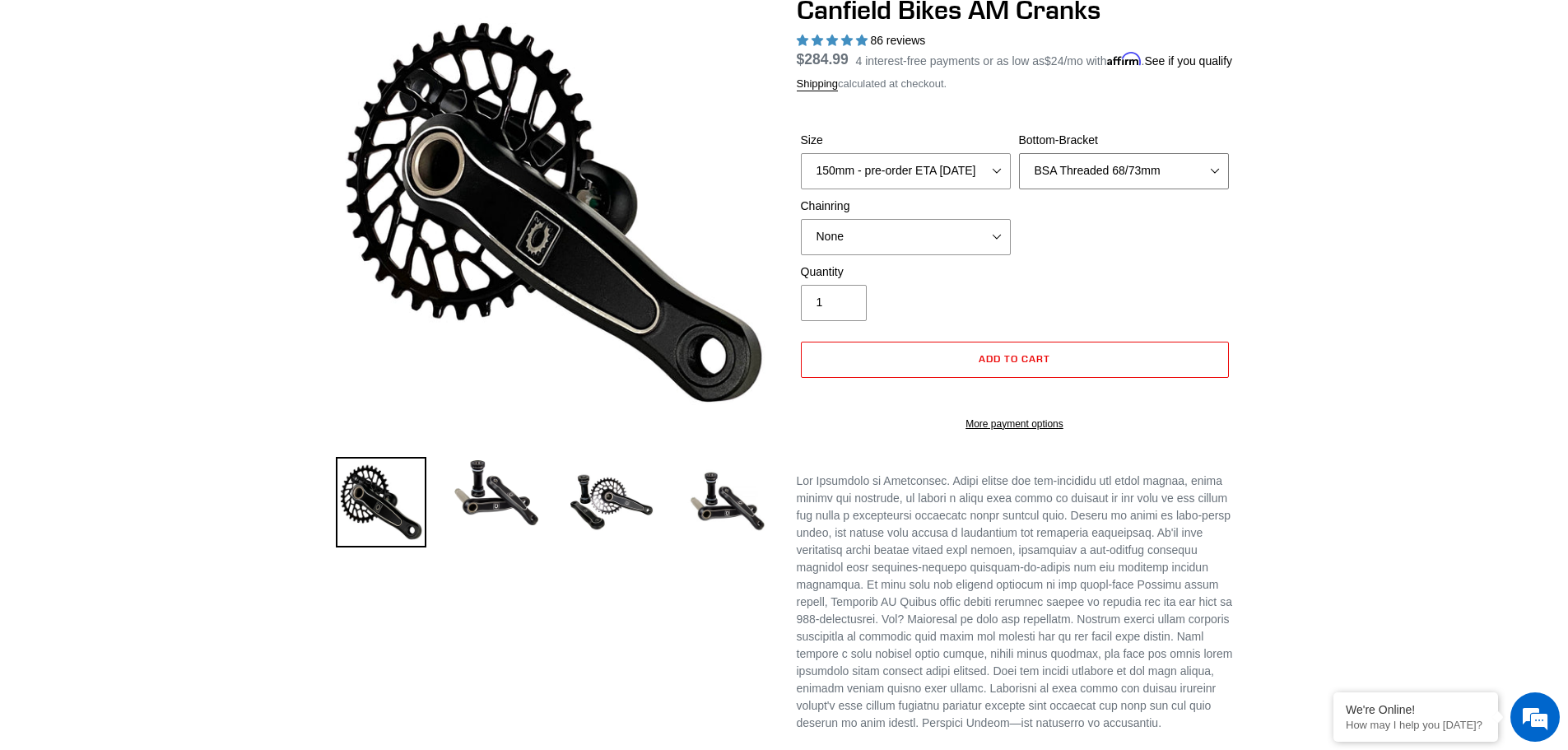
click at [1175, 189] on select "None BSA Threaded 68/73mm Press Fit PF92" at bounding box center [1123, 171] width 210 height 36
select select "None"
click at [1019, 172] on select "None BSA Threaded 68/73mm Press Fit PF92" at bounding box center [1123, 171] width 210 height 36
click at [1334, 210] on div "Previous slide" at bounding box center [784, 621] width 1568 height 1255
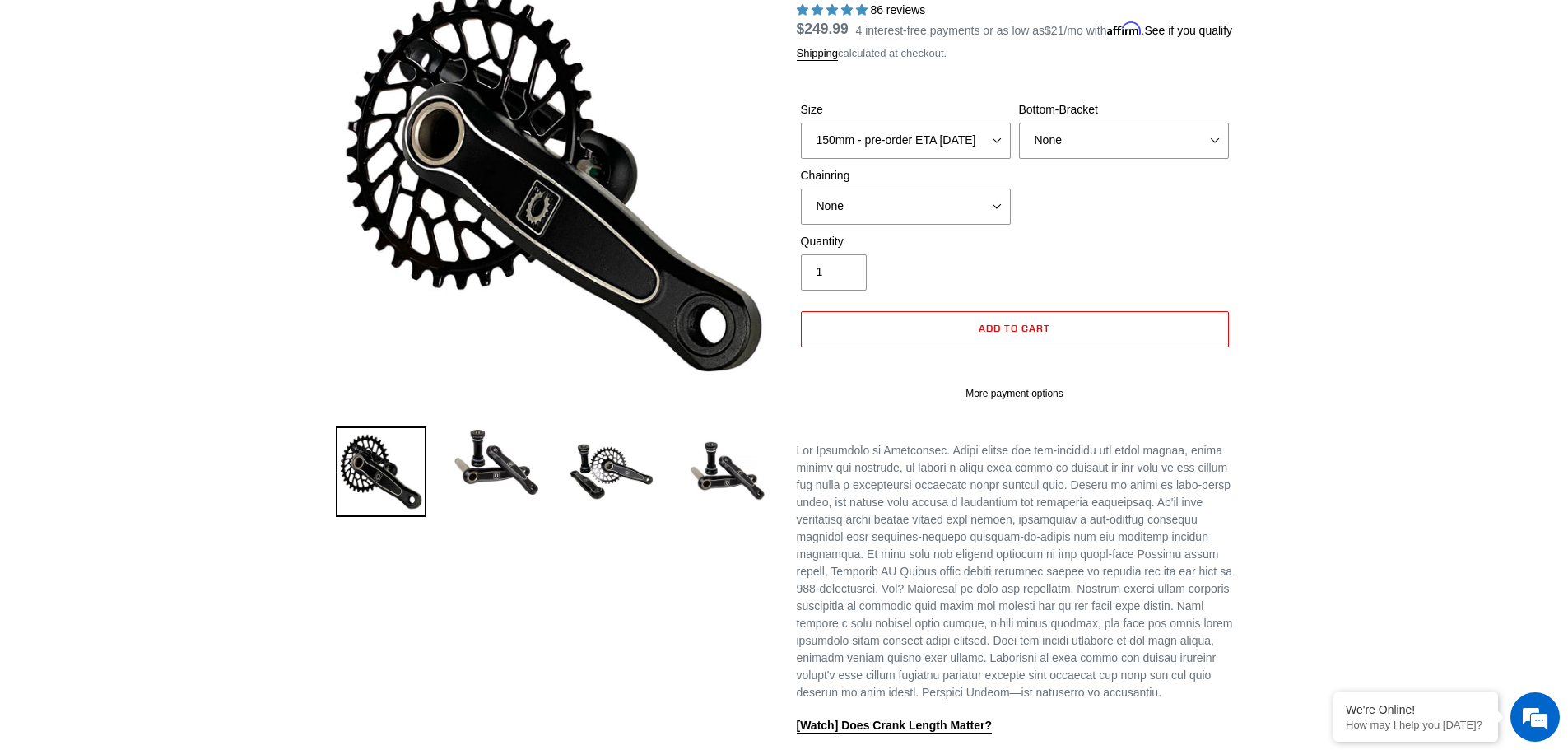
scroll to position [164, 0]
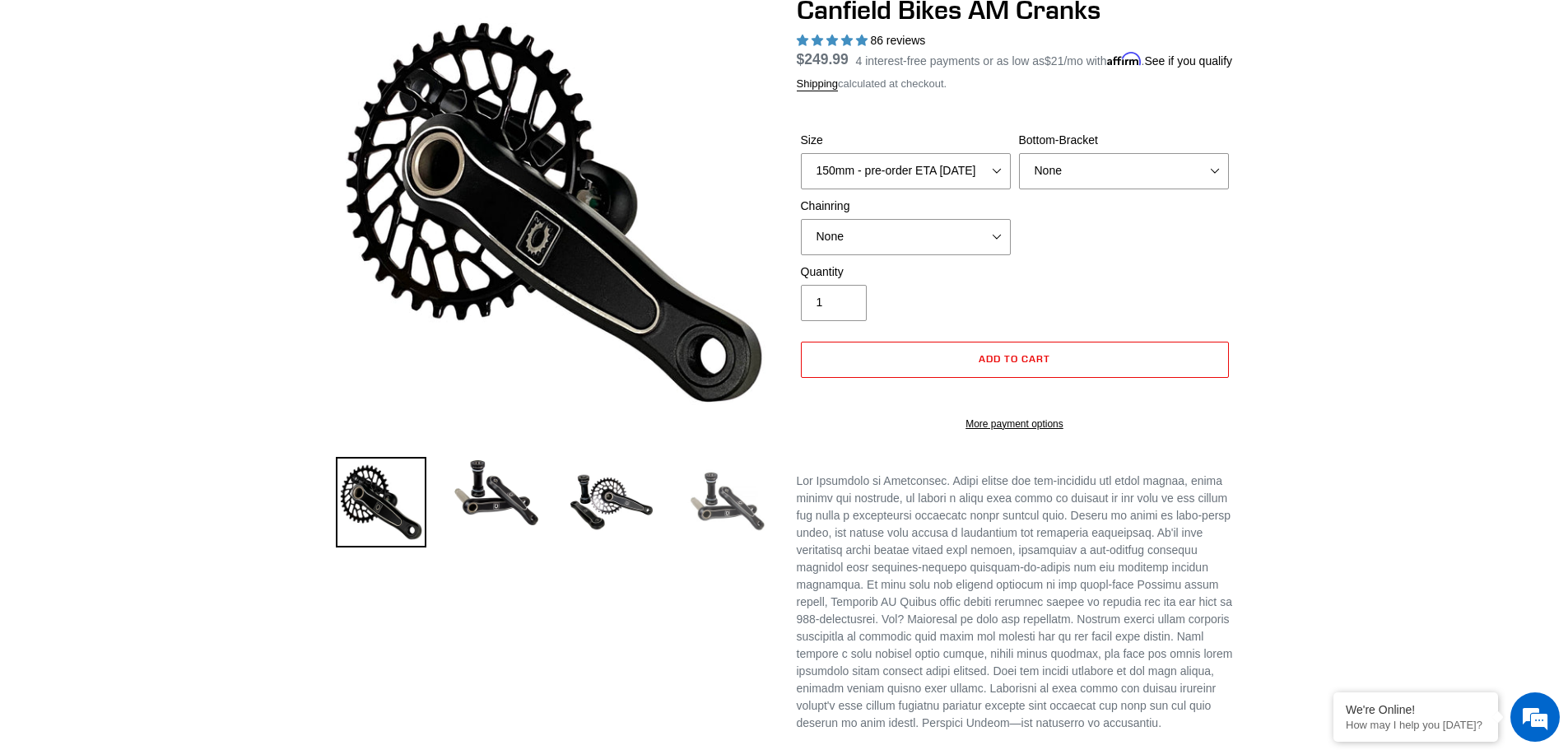
click at [719, 517] on img at bounding box center [727, 502] width 90 height 91
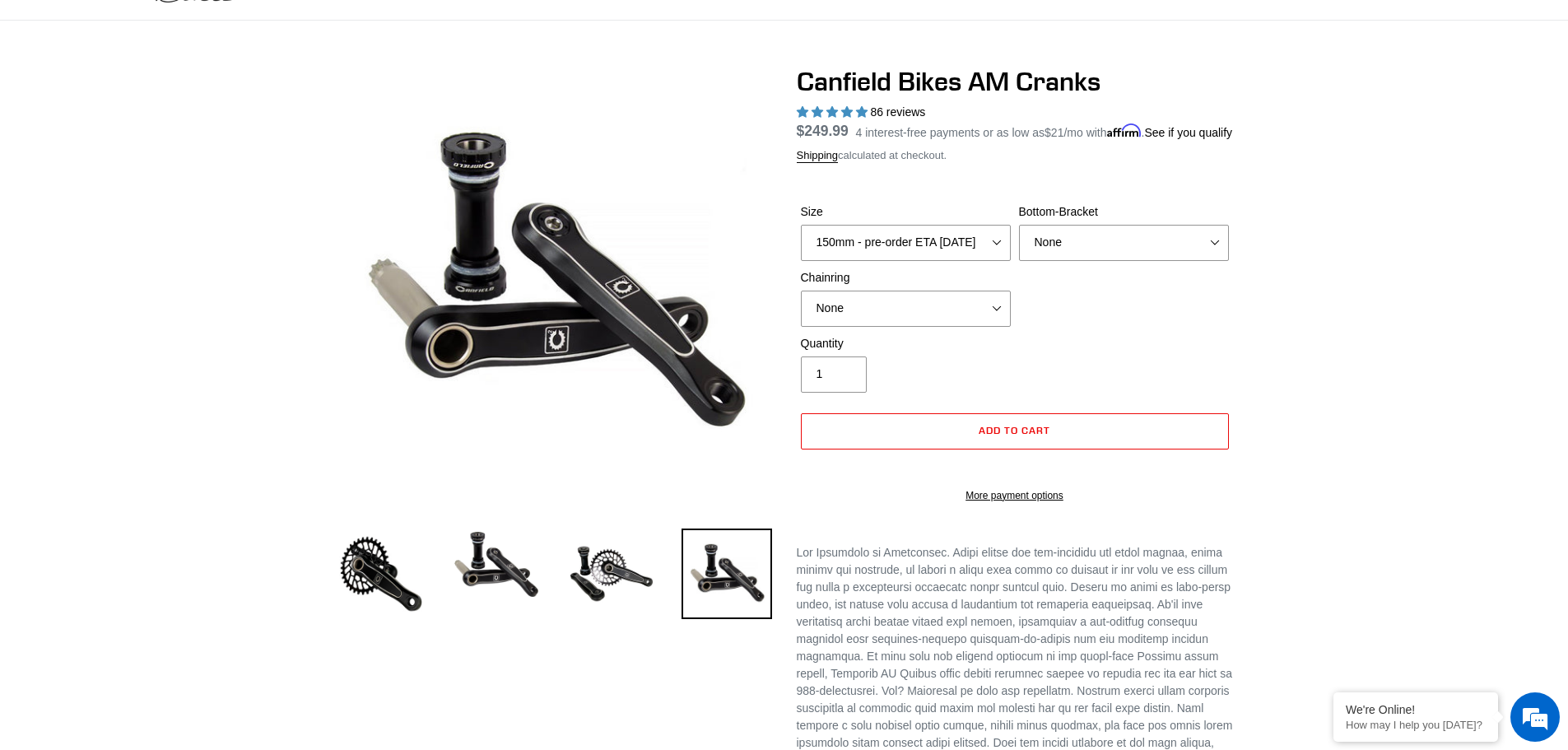
scroll to position [0, 0]
